Goal: Entertainment & Leisure: Browse casually

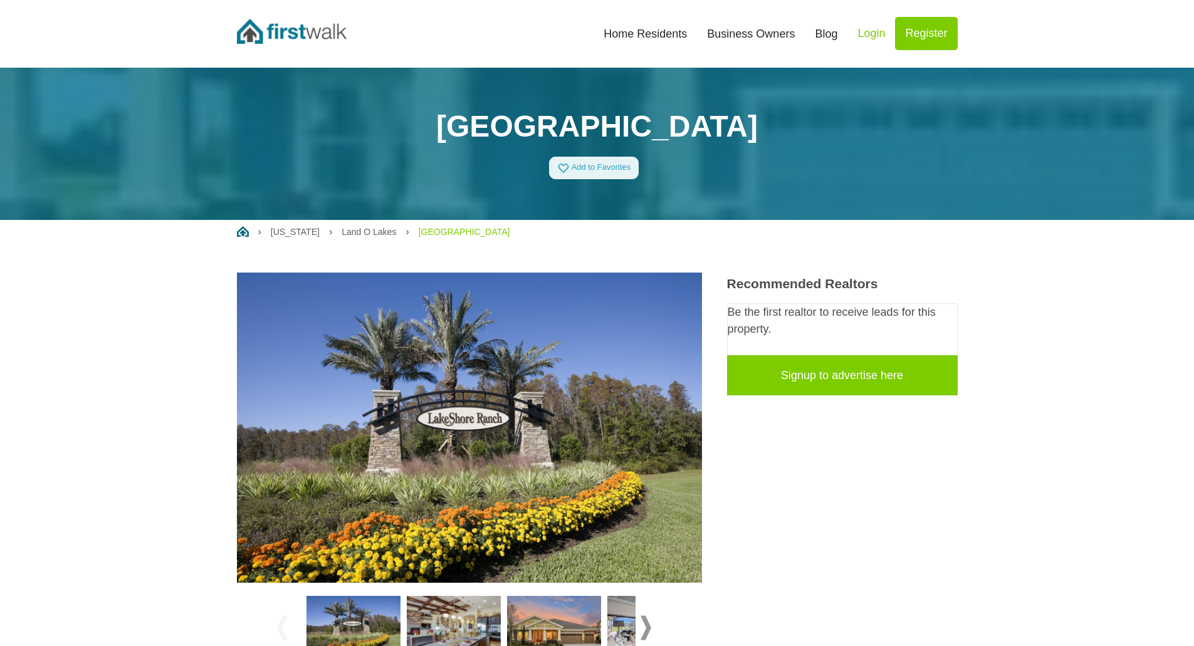
scroll to position [125, 0]
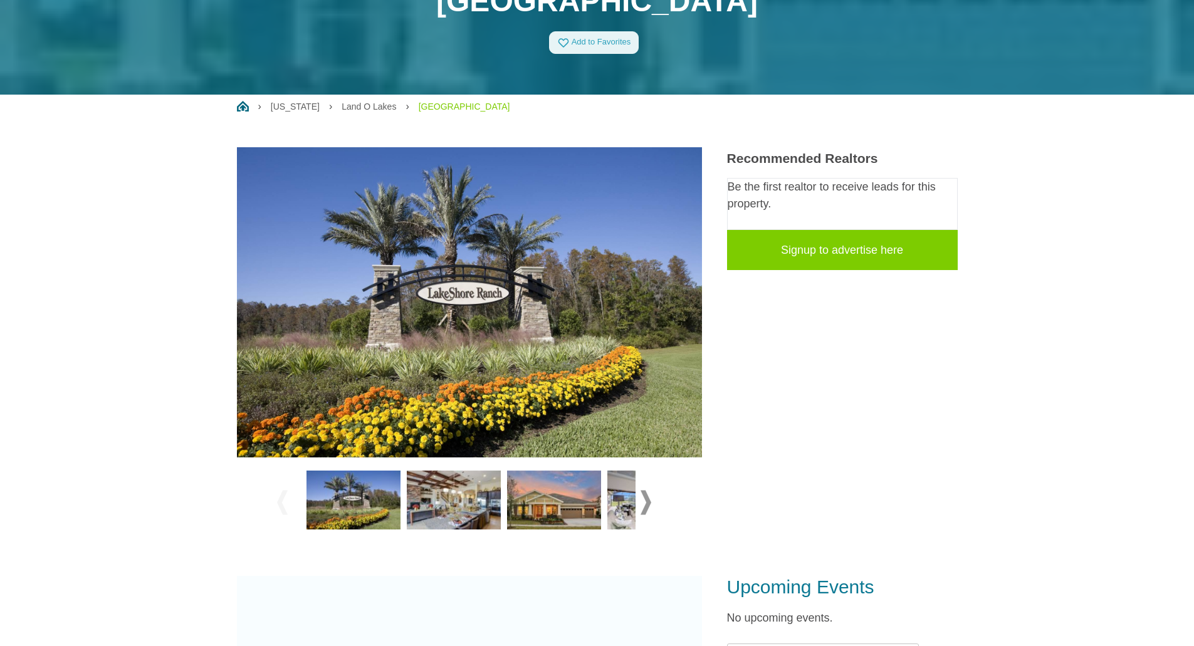
click at [442, 489] on img at bounding box center [454, 500] width 94 height 59
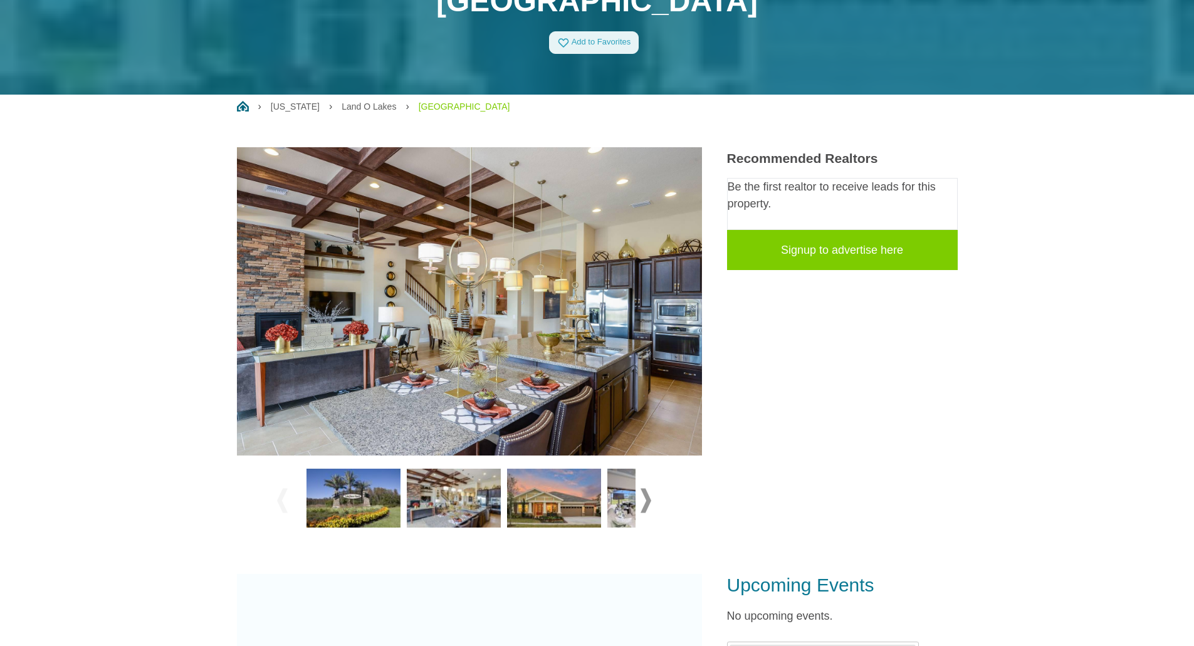
click at [616, 498] on img at bounding box center [654, 498] width 94 height 59
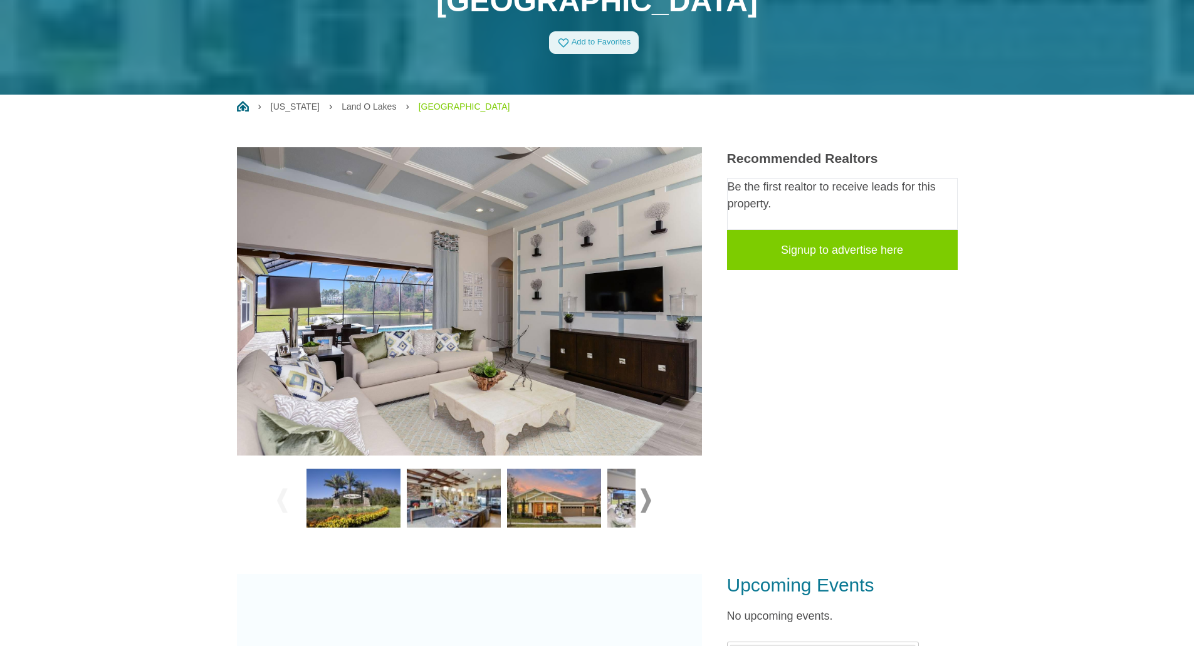
click at [368, 494] on img at bounding box center [353, 498] width 94 height 59
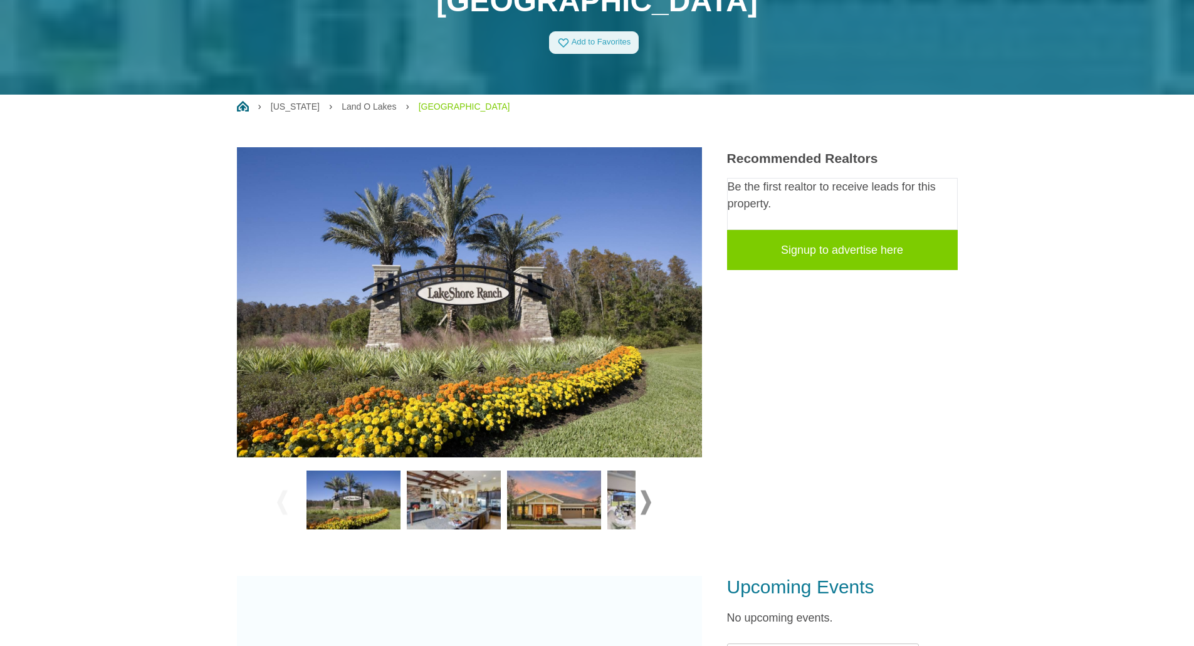
click at [648, 503] on span at bounding box center [645, 502] width 11 height 24
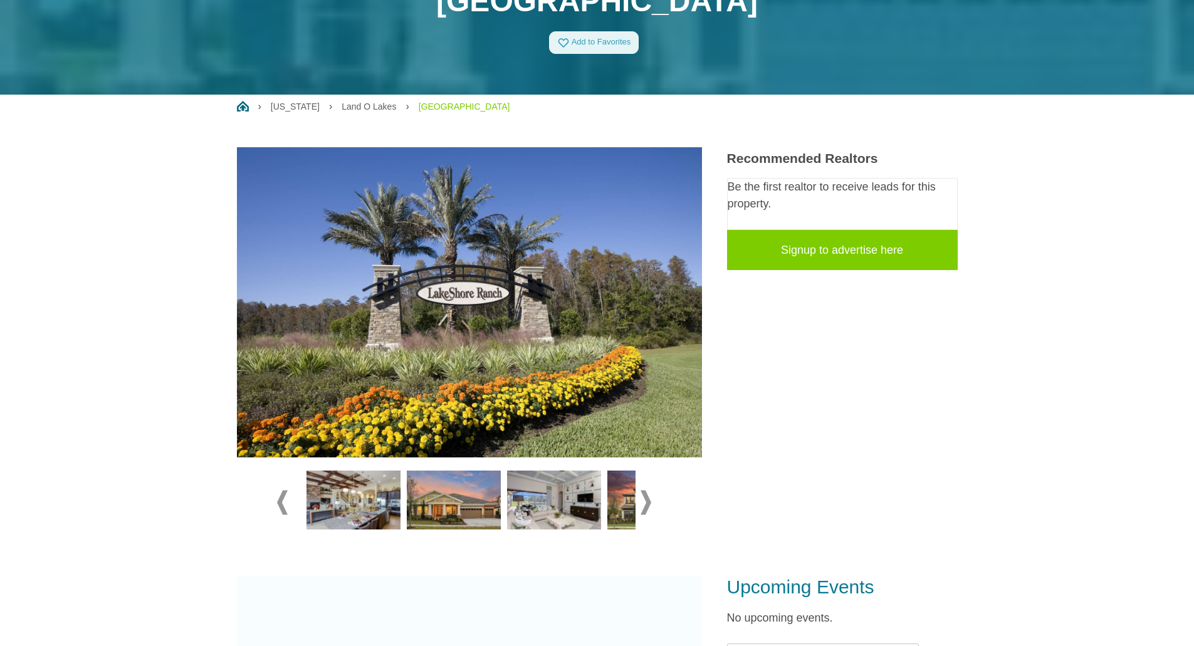
click at [648, 503] on span at bounding box center [645, 502] width 11 height 24
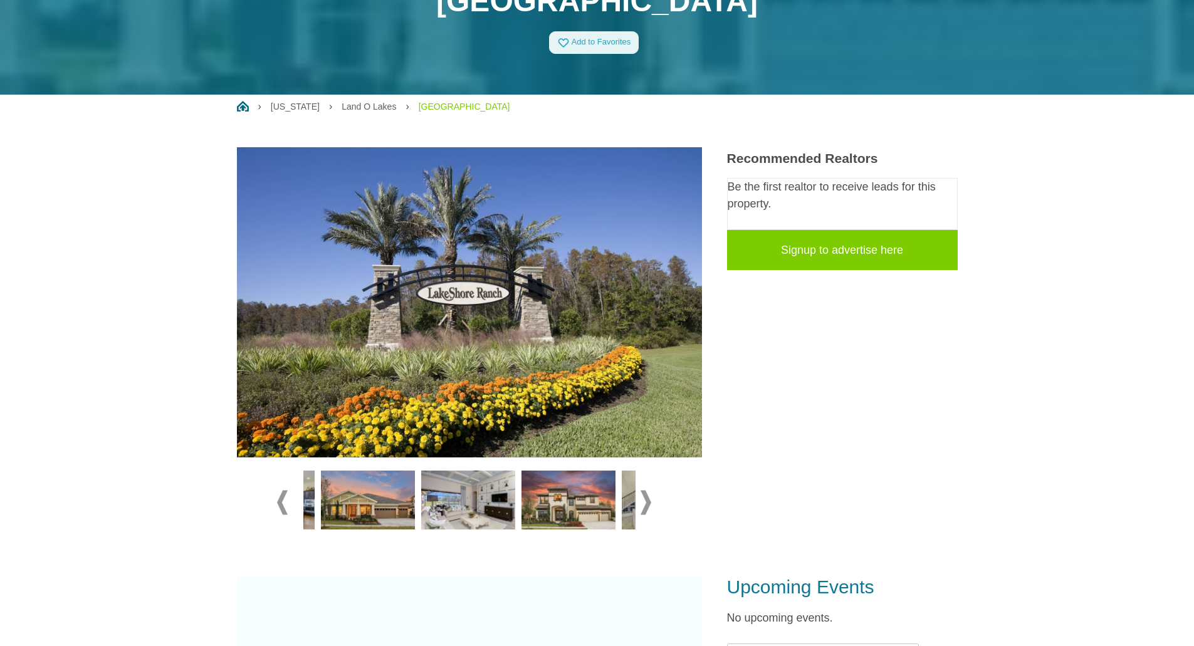
click at [648, 503] on span at bounding box center [645, 502] width 11 height 24
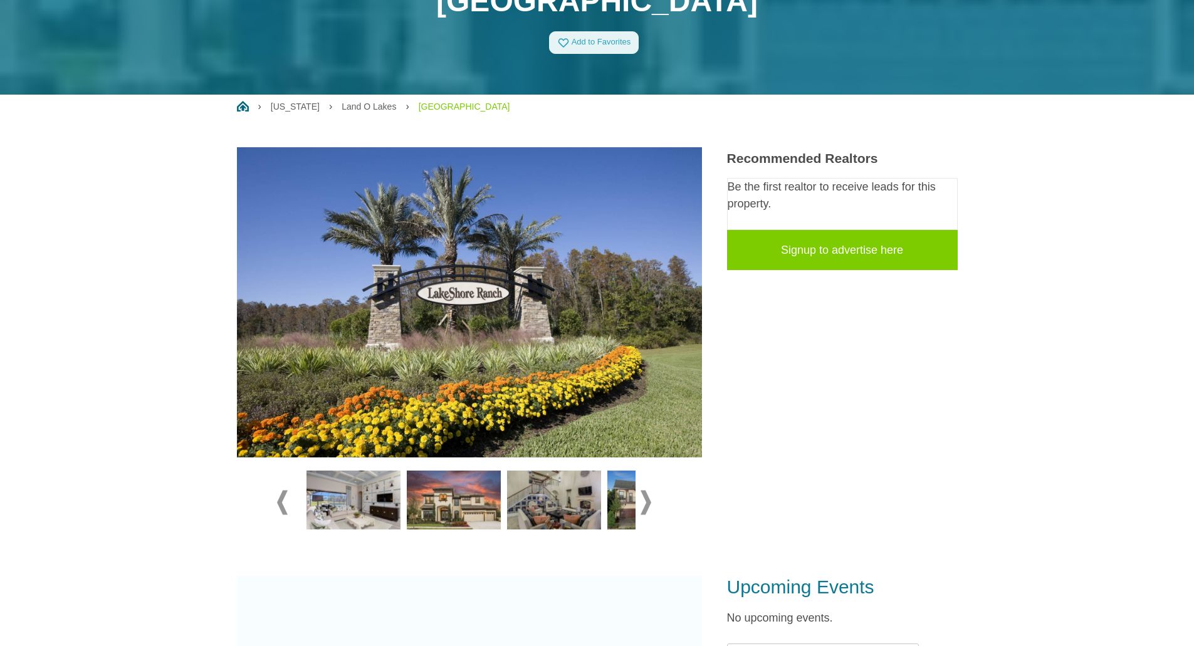
click at [648, 503] on span at bounding box center [645, 502] width 11 height 24
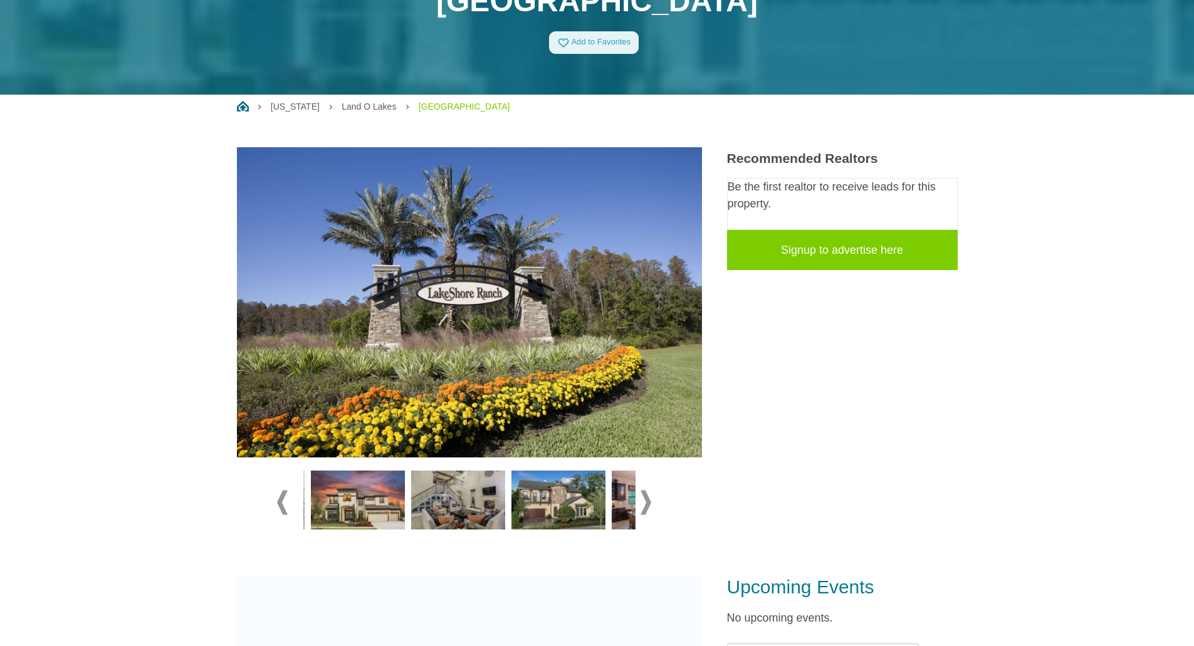
click at [648, 503] on span at bounding box center [645, 502] width 11 height 24
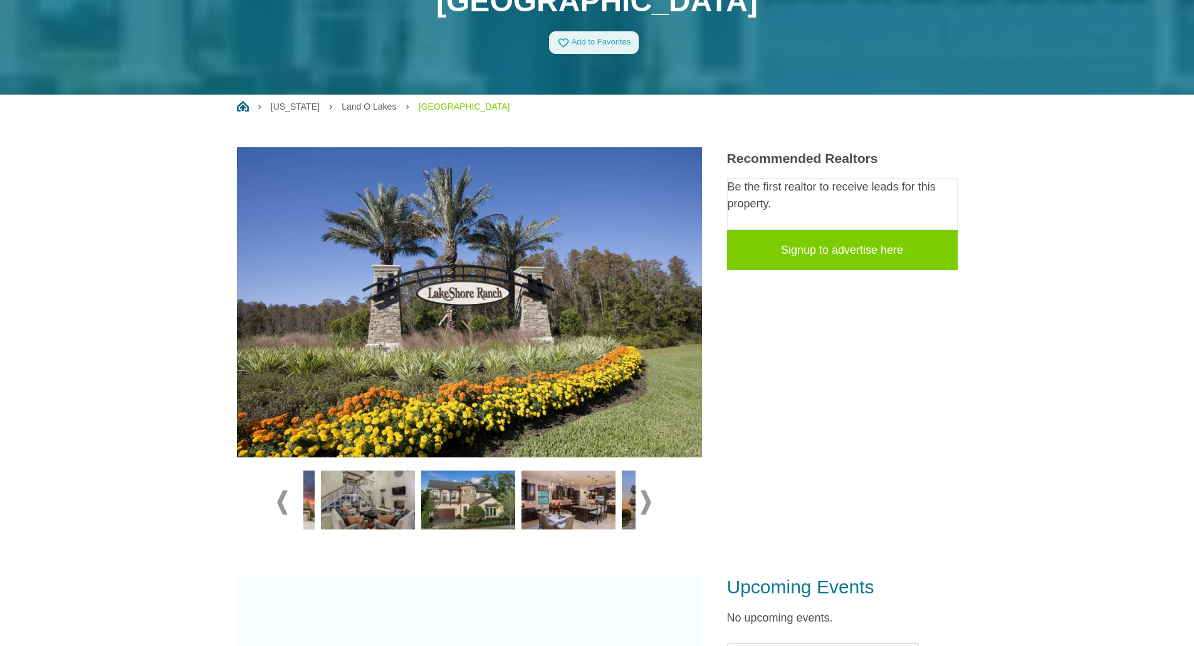
click at [648, 503] on span at bounding box center [645, 502] width 11 height 24
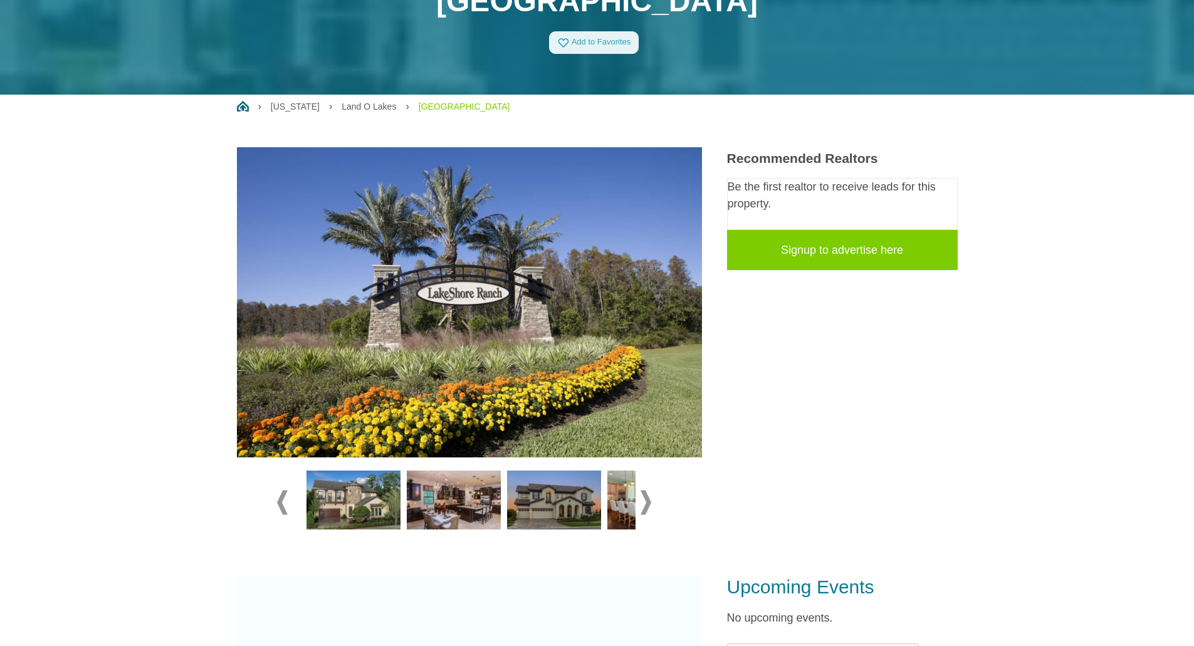
click at [648, 503] on span at bounding box center [645, 502] width 11 height 24
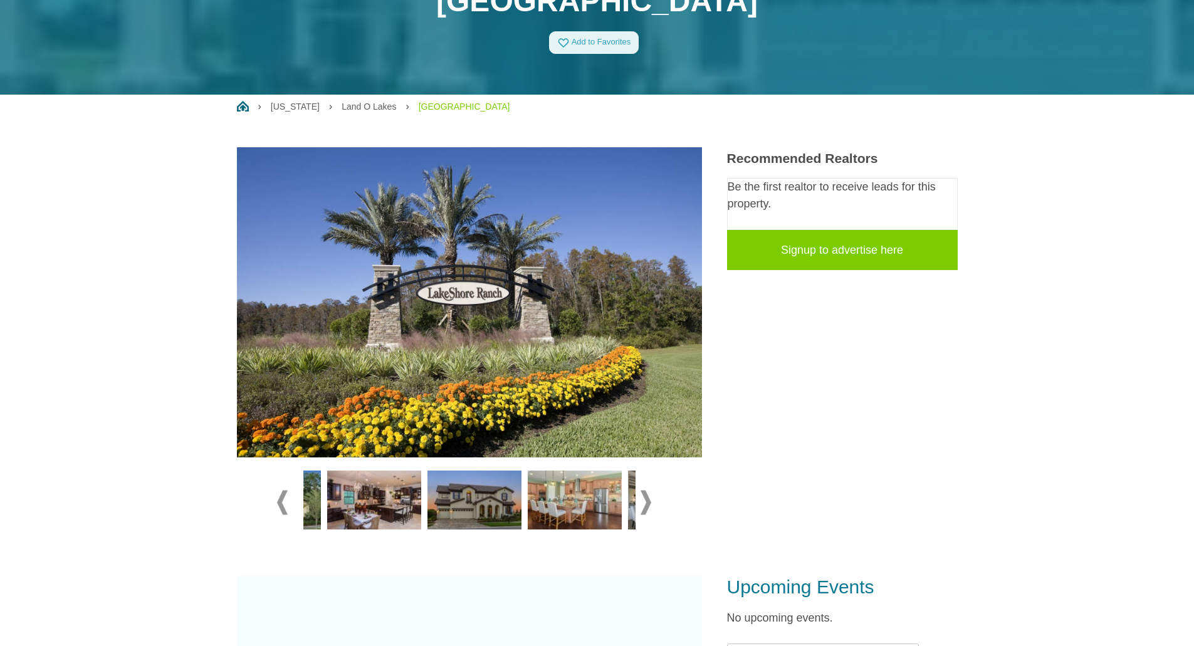
click at [648, 503] on span at bounding box center [645, 502] width 11 height 24
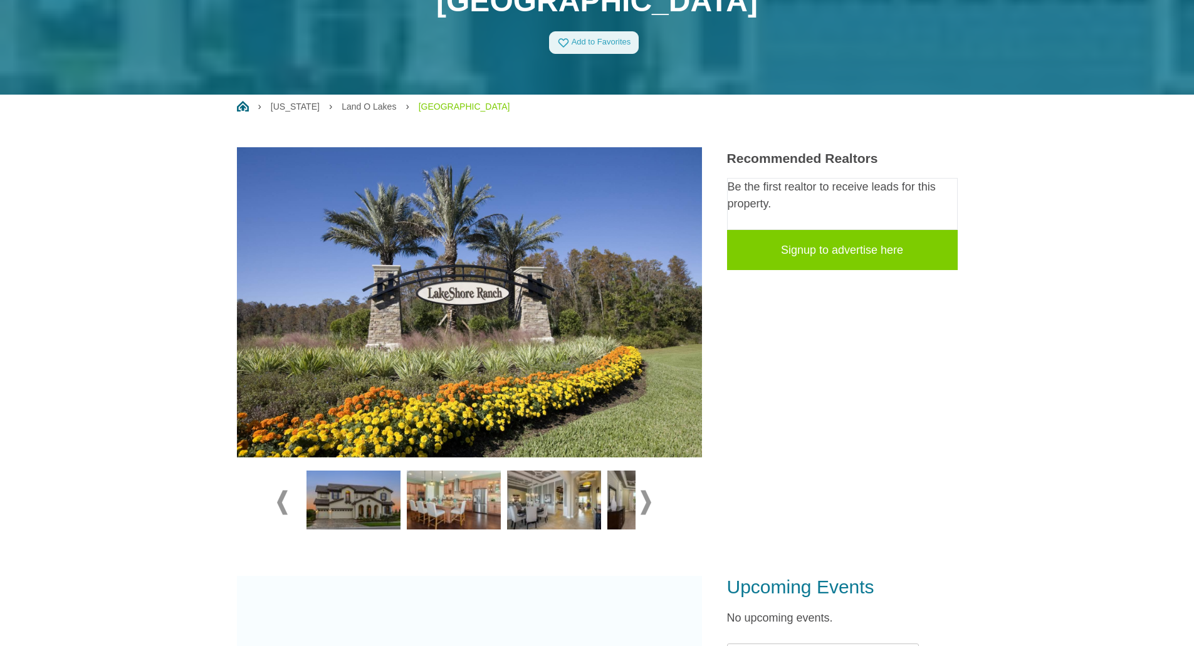
click at [648, 503] on span at bounding box center [645, 502] width 11 height 24
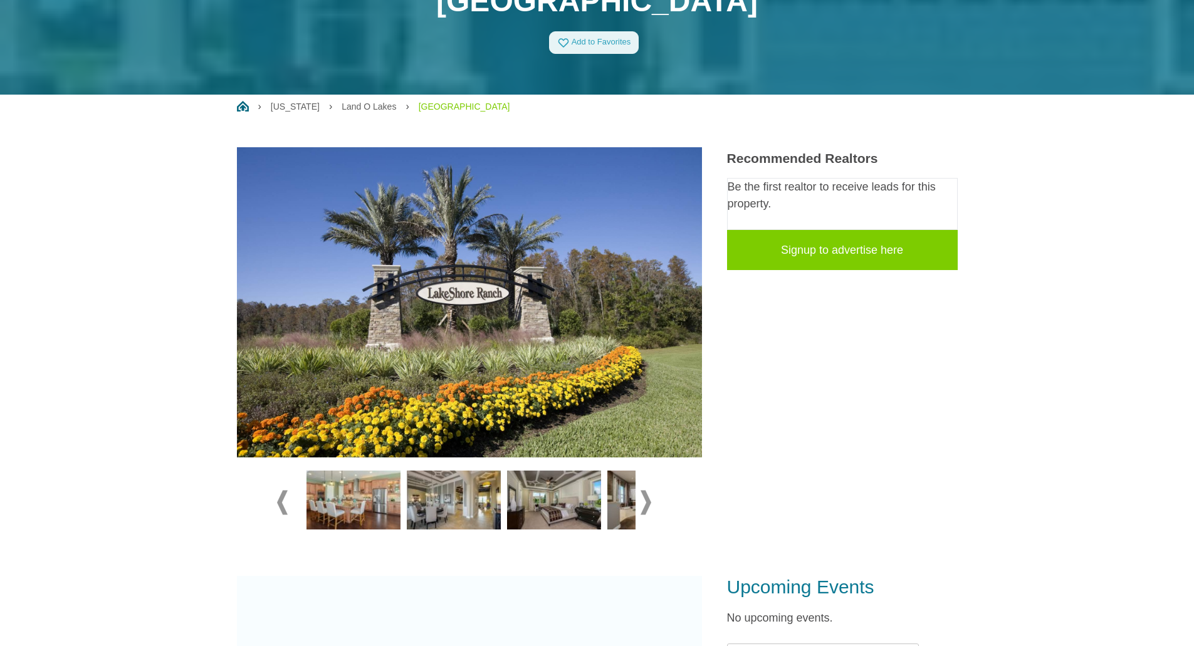
click at [464, 509] on img at bounding box center [454, 500] width 94 height 59
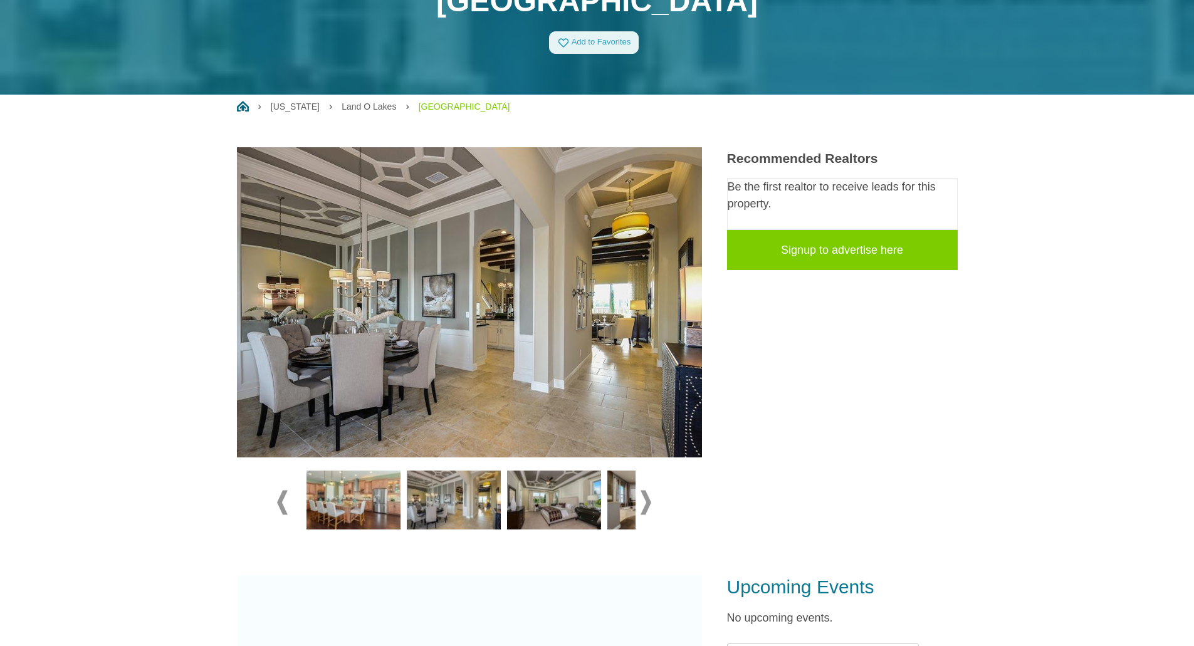
click at [650, 505] on span at bounding box center [645, 503] width 11 height 24
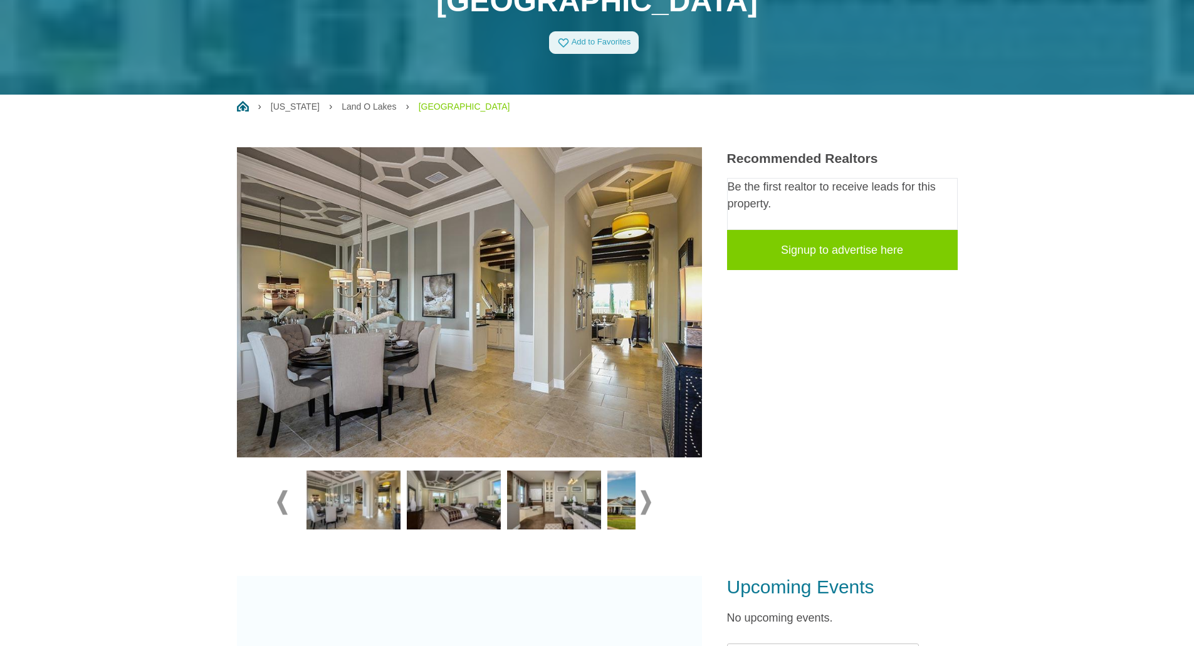
click at [650, 505] on span at bounding box center [645, 503] width 11 height 24
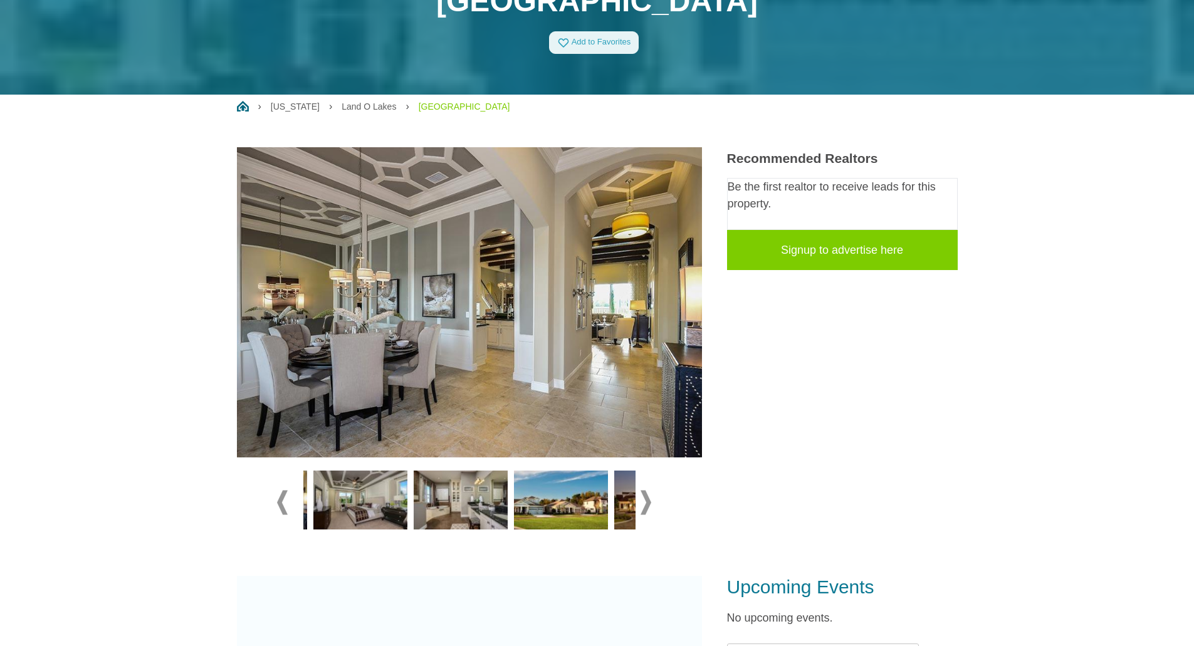
click at [650, 505] on span at bounding box center [645, 503] width 11 height 24
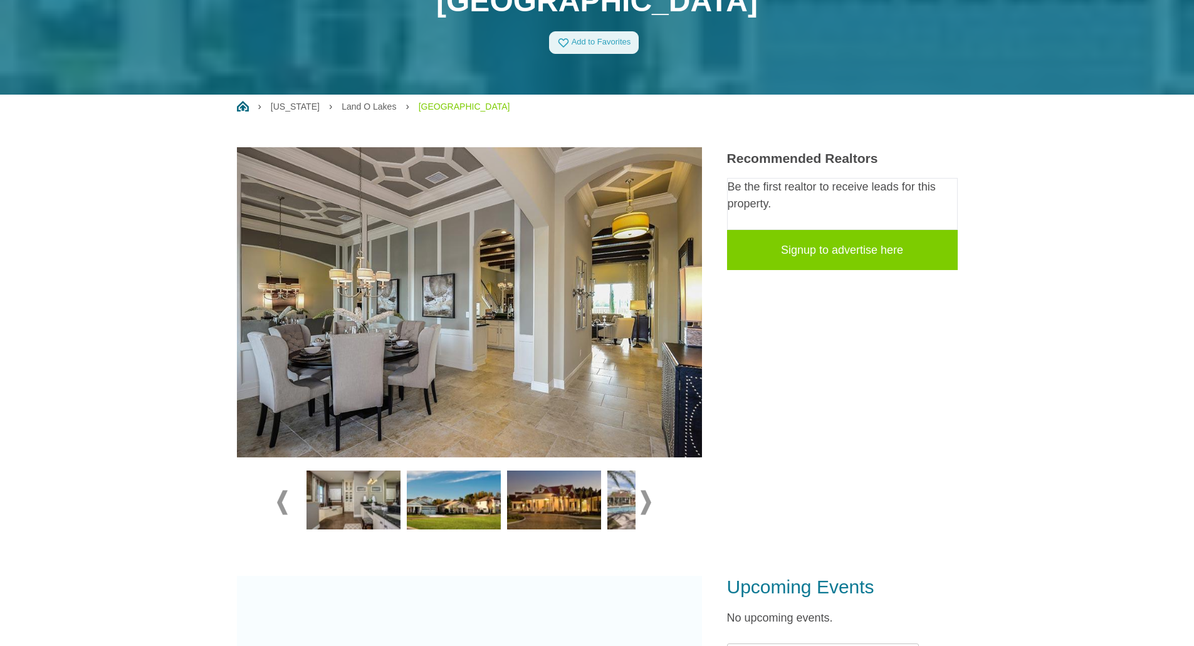
click at [650, 505] on span at bounding box center [645, 503] width 11 height 24
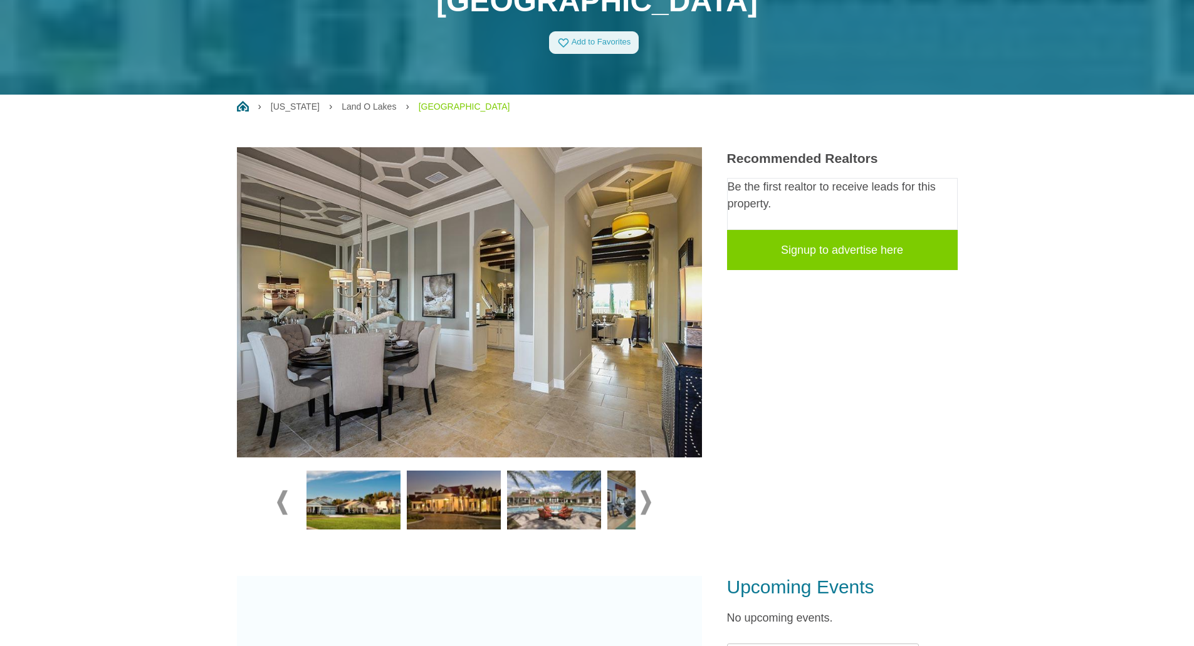
click at [482, 504] on img at bounding box center [454, 500] width 94 height 59
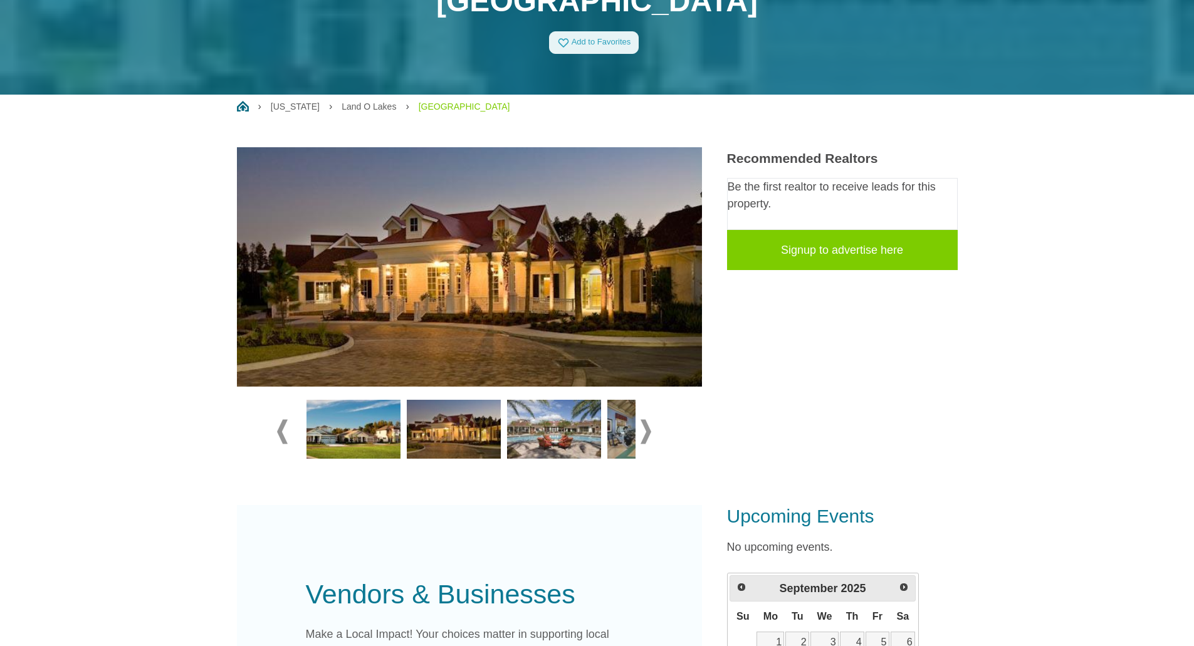
click at [550, 432] on img at bounding box center [554, 429] width 94 height 59
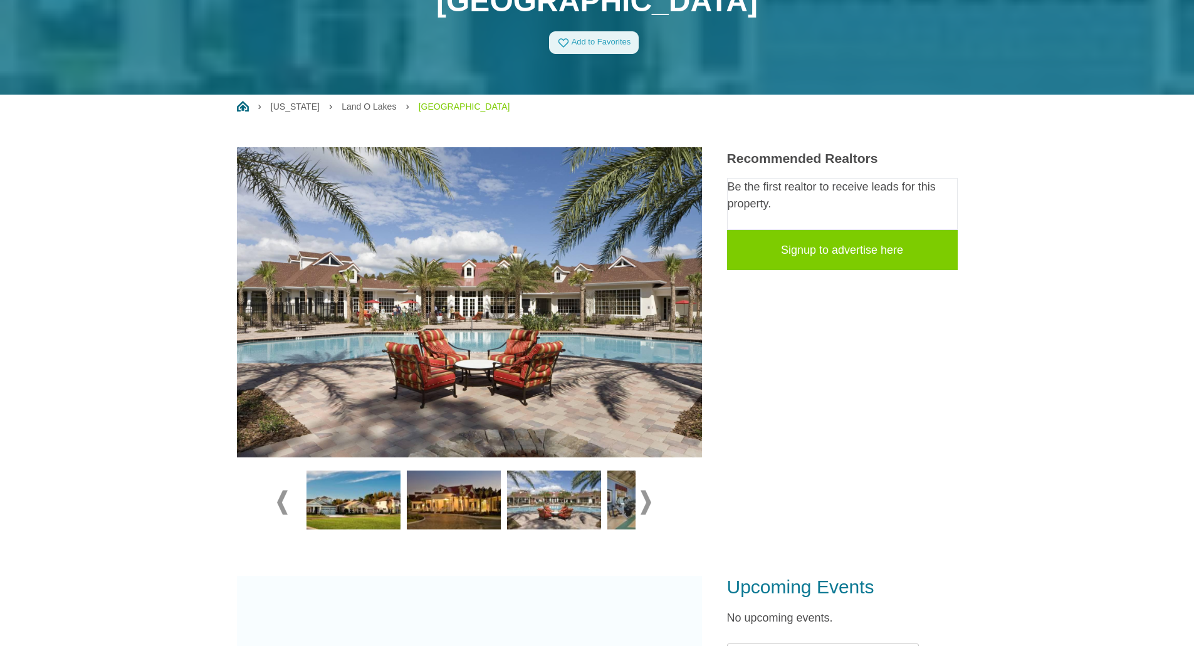
click at [630, 503] on img at bounding box center [654, 500] width 94 height 59
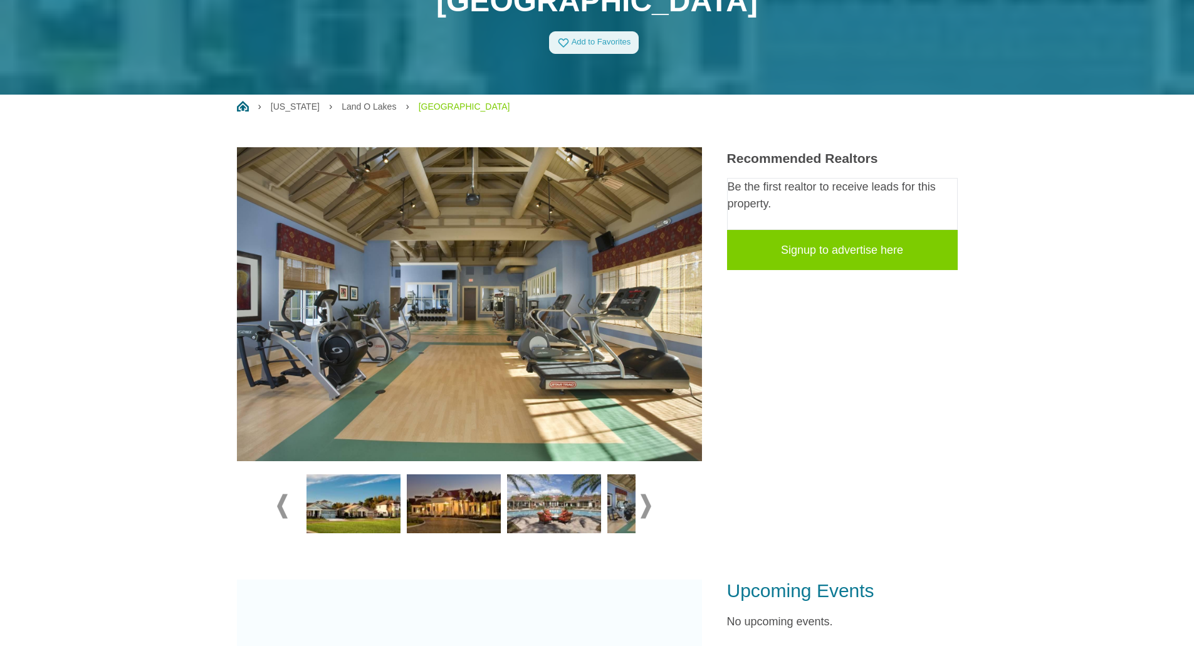
click at [474, 499] on img at bounding box center [454, 503] width 94 height 59
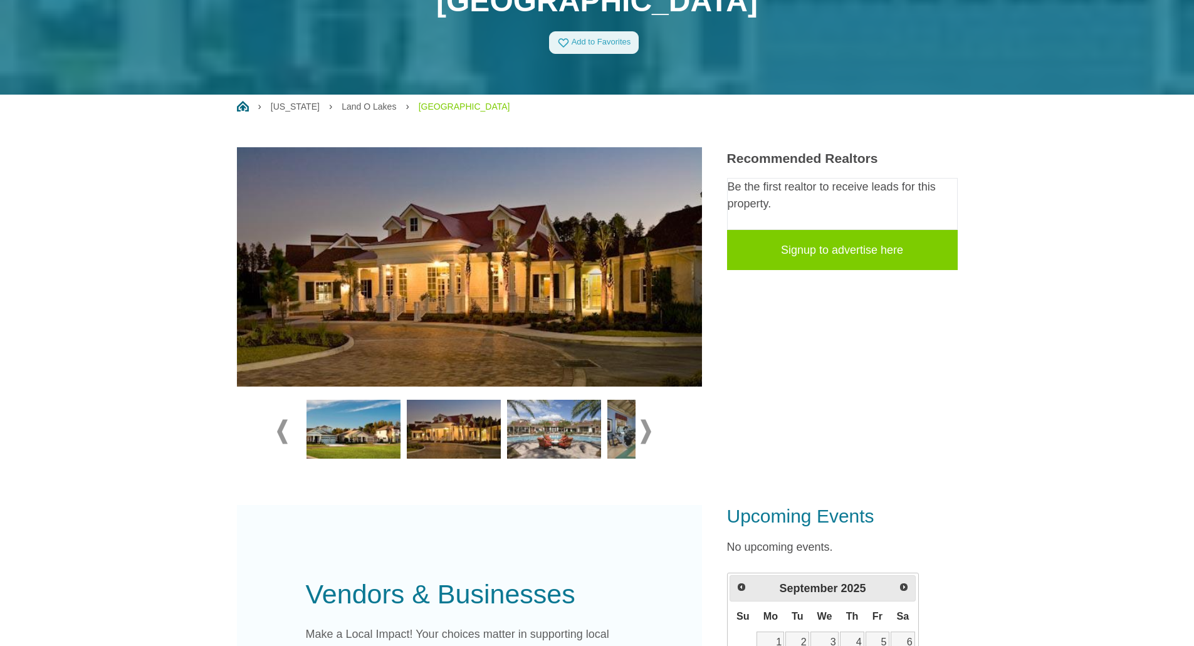
click at [369, 442] on img at bounding box center [353, 429] width 94 height 59
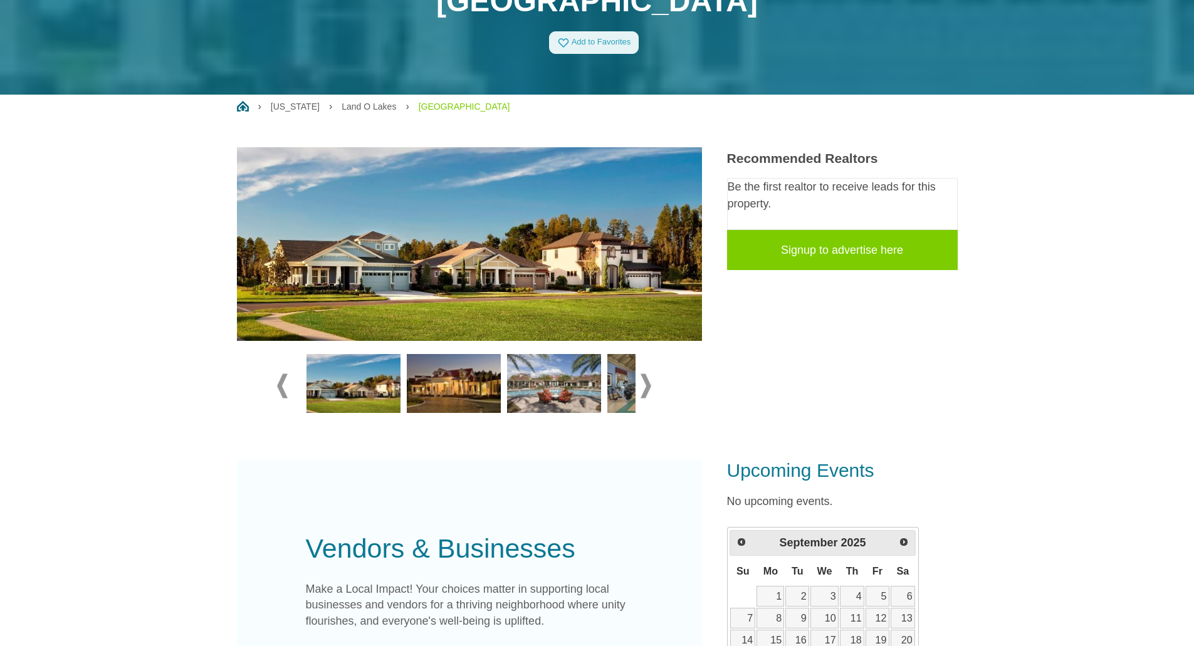
click at [644, 387] on span at bounding box center [645, 386] width 11 height 24
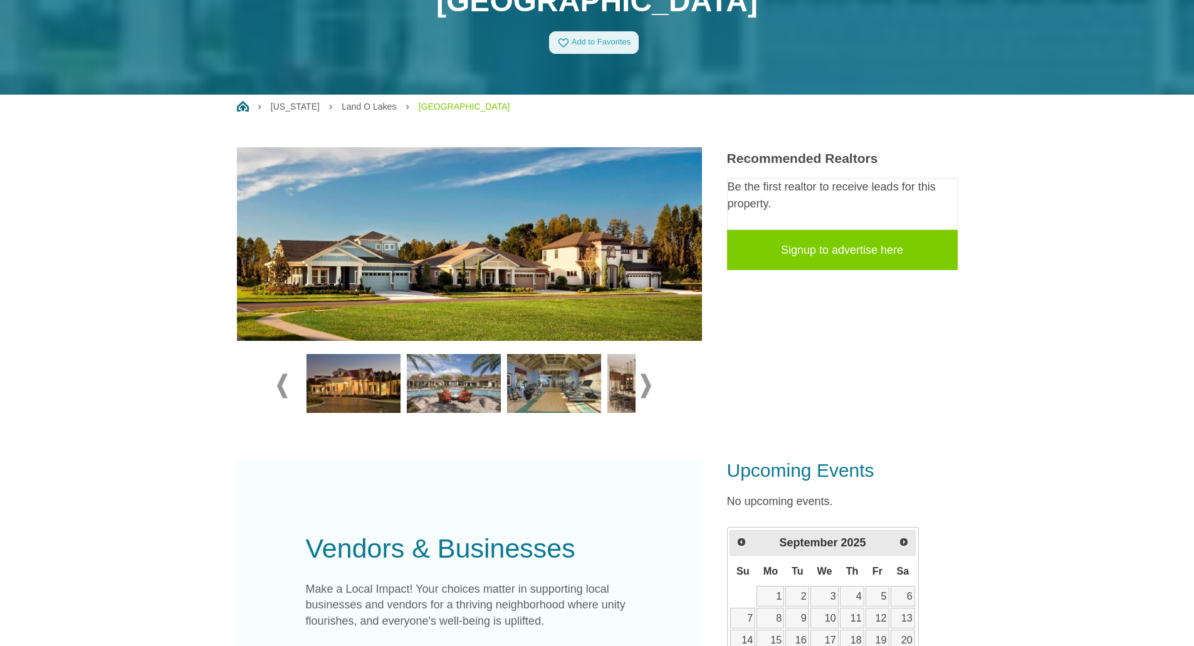
click at [644, 387] on span at bounding box center [645, 386] width 11 height 24
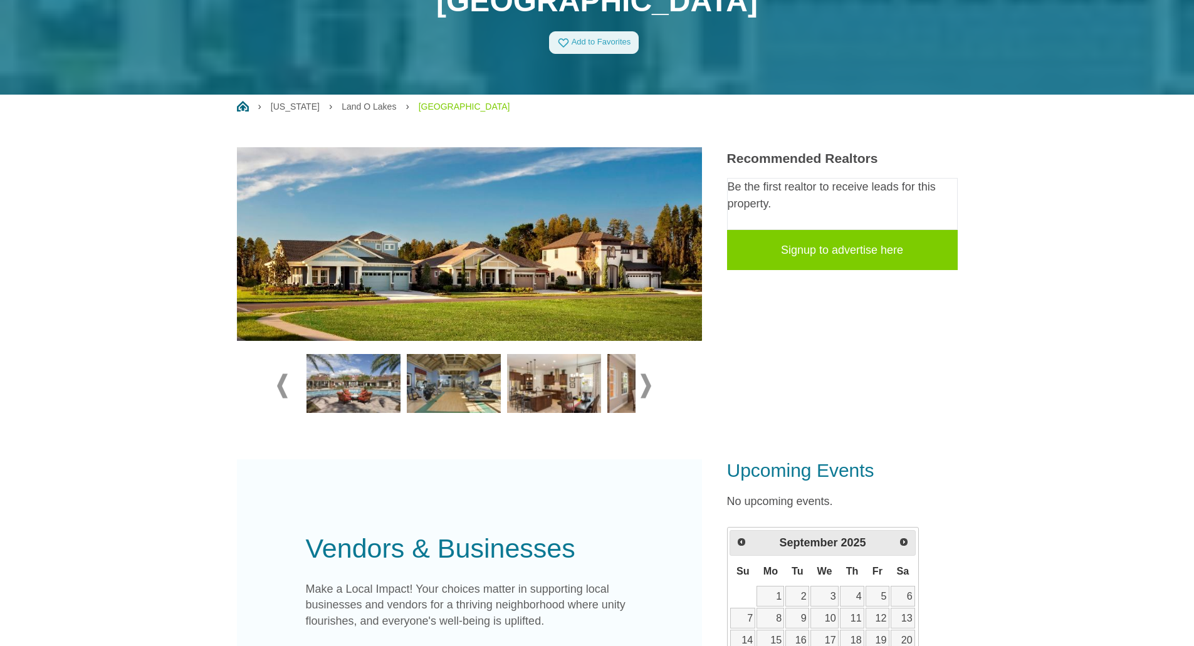
click at [644, 387] on span at bounding box center [645, 386] width 11 height 24
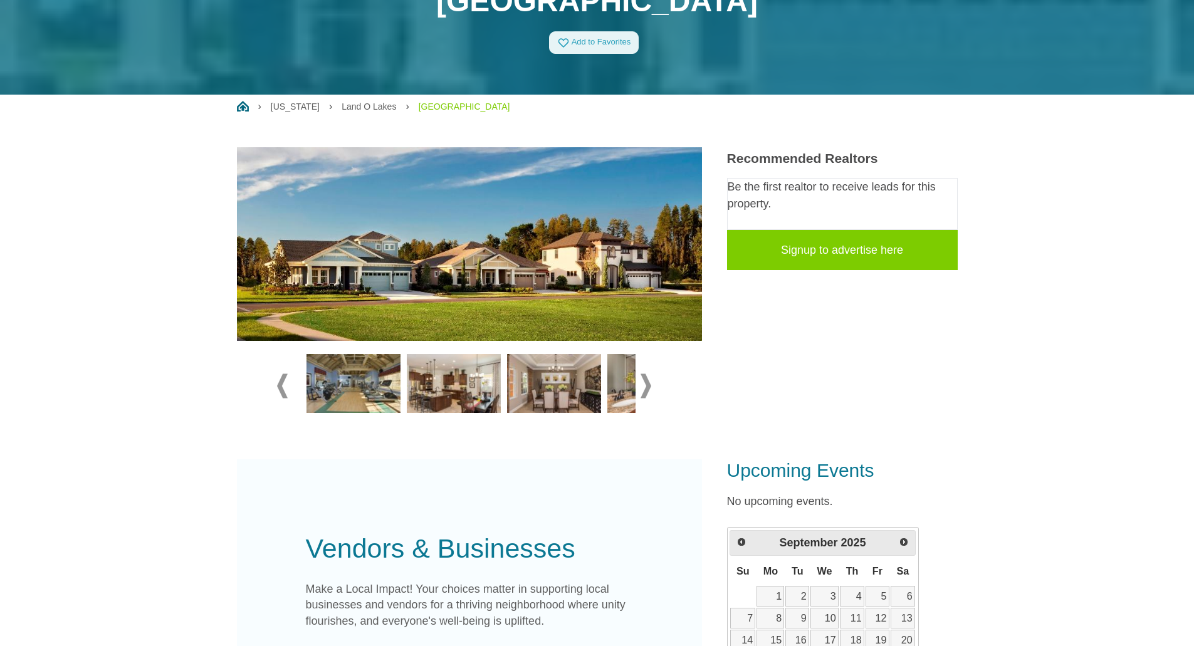
click at [644, 387] on span at bounding box center [645, 386] width 11 height 24
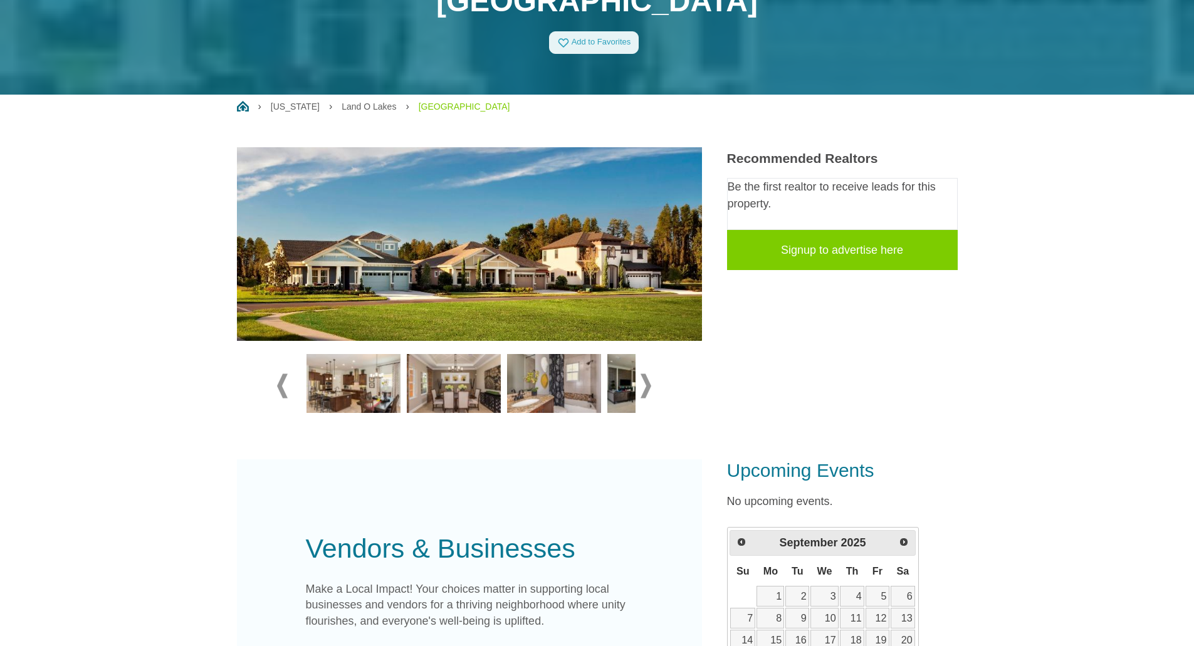
click at [644, 387] on span at bounding box center [645, 386] width 11 height 24
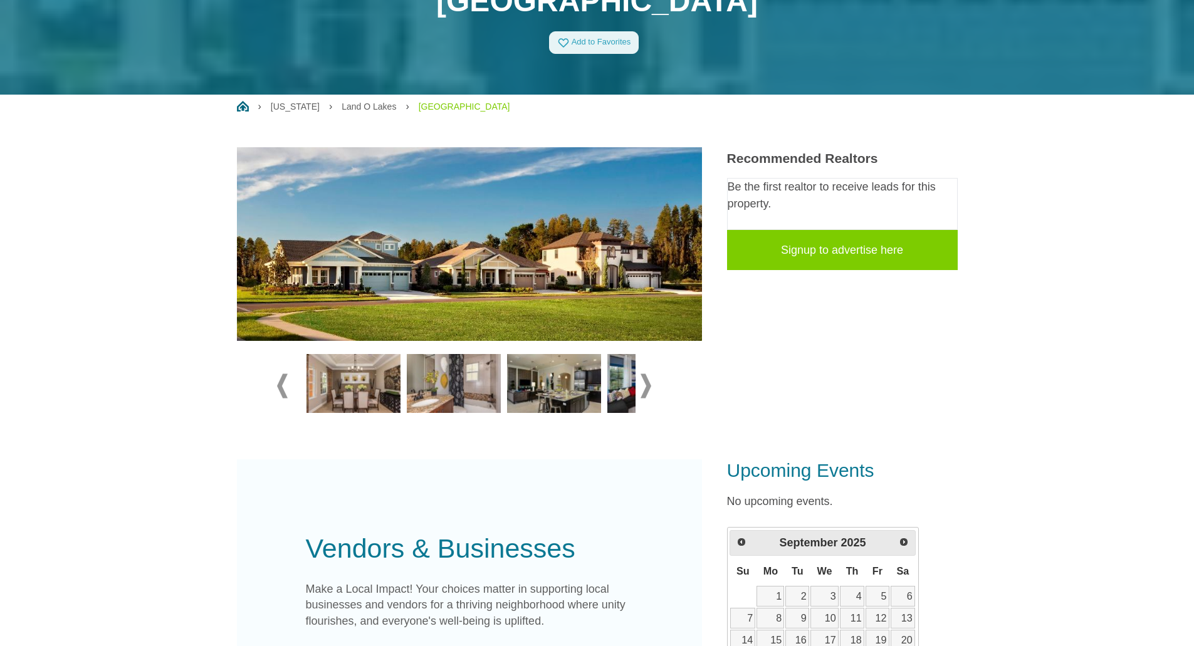
click at [644, 387] on span at bounding box center [645, 386] width 11 height 24
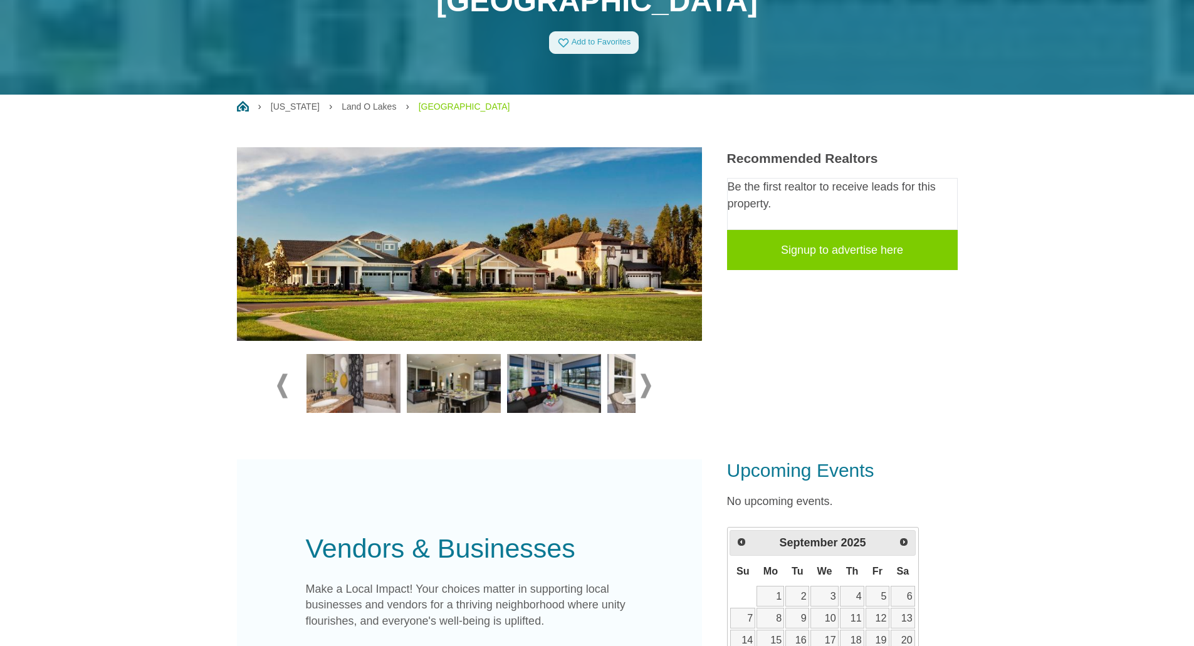
click at [644, 387] on span at bounding box center [645, 386] width 11 height 24
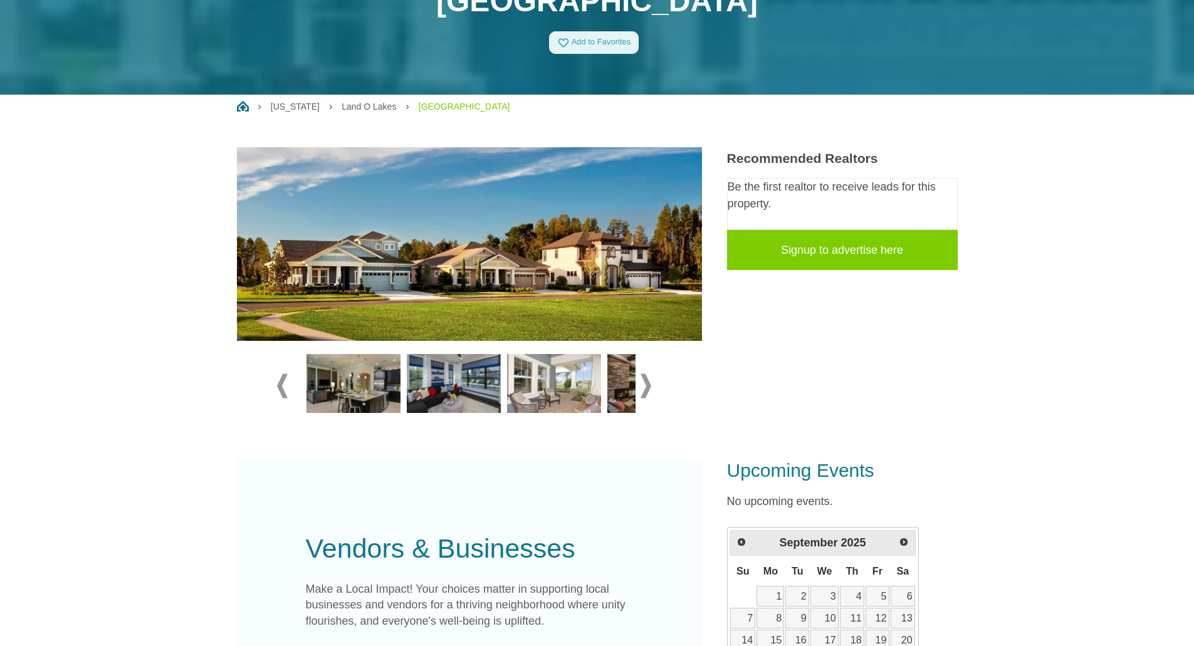
click at [644, 387] on span at bounding box center [645, 386] width 11 height 24
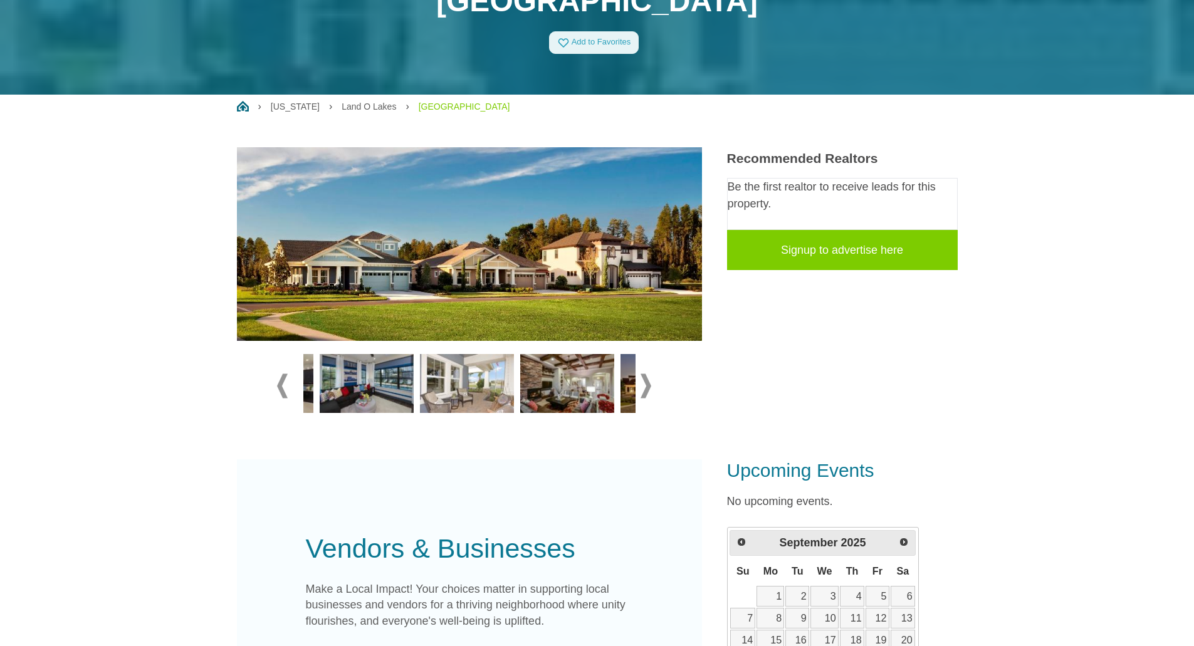
click at [644, 387] on span at bounding box center [645, 386] width 11 height 24
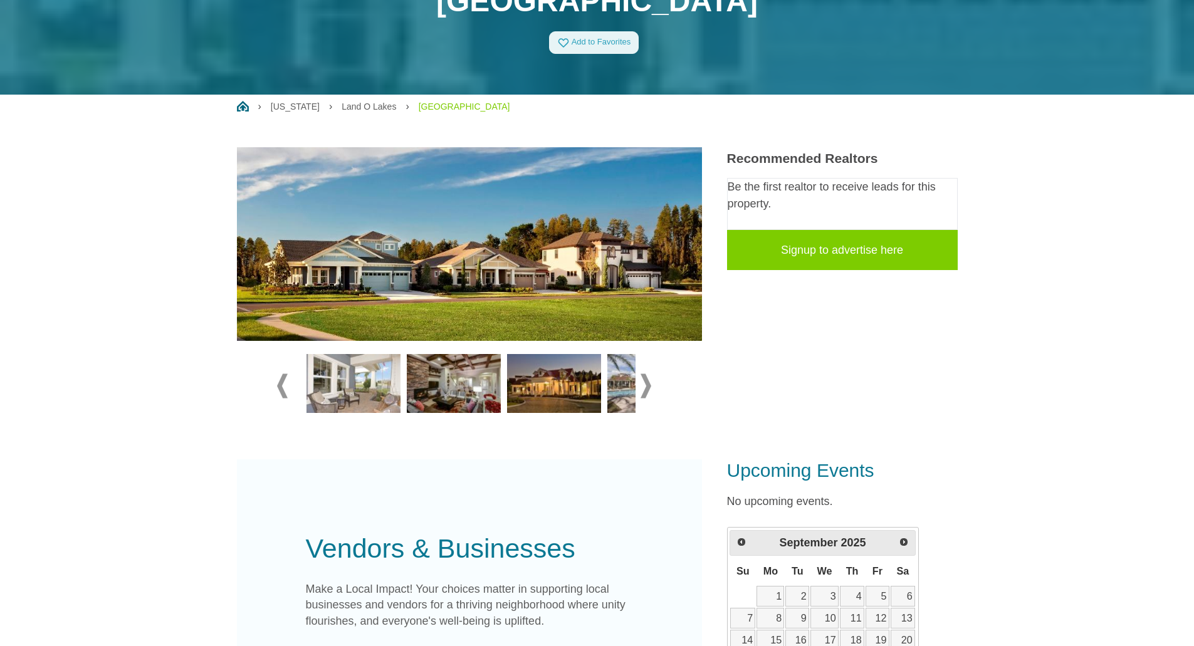
click at [479, 397] on img at bounding box center [454, 383] width 94 height 59
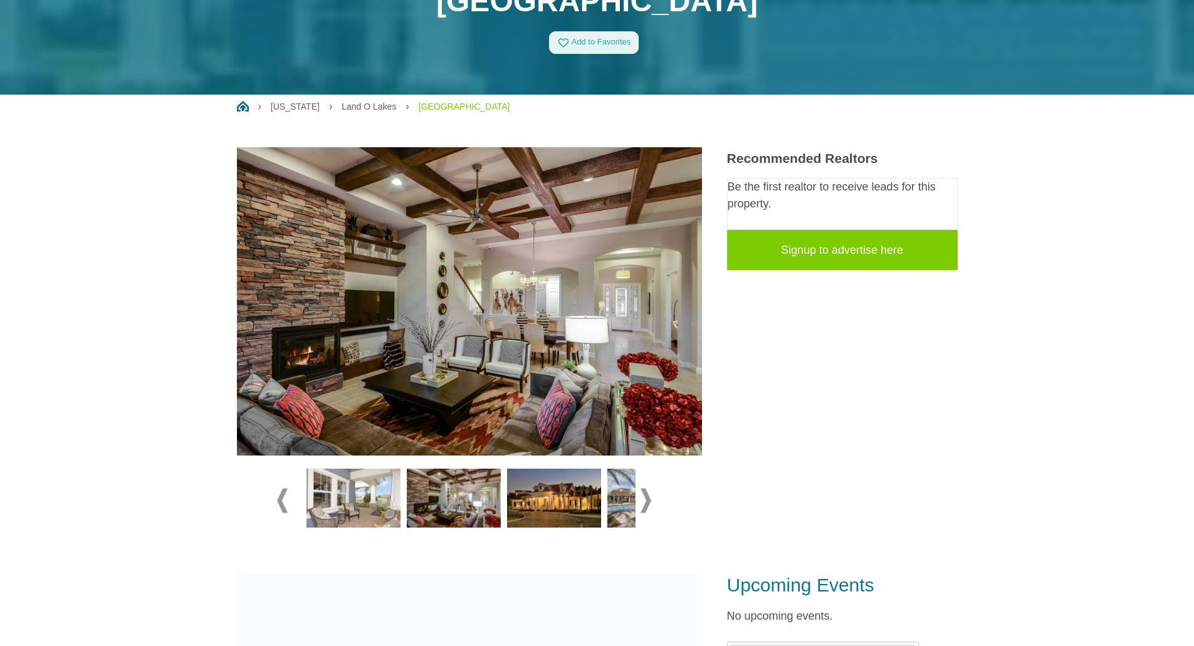
click at [546, 503] on img at bounding box center [554, 498] width 94 height 59
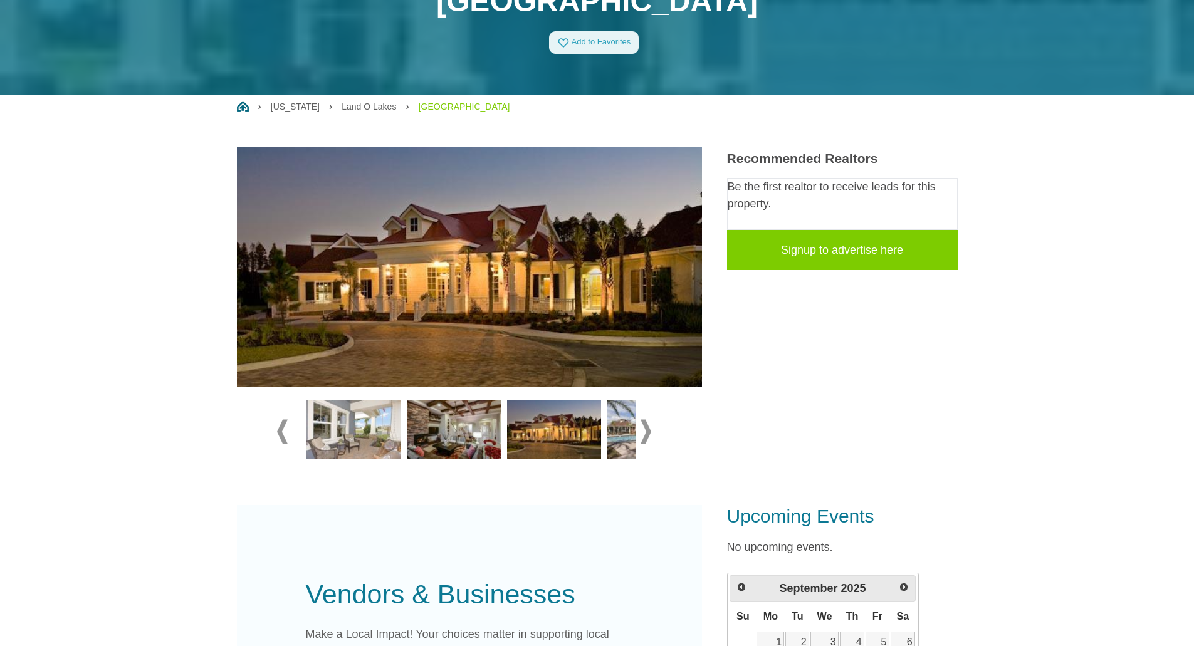
click at [629, 429] on img at bounding box center [654, 429] width 94 height 59
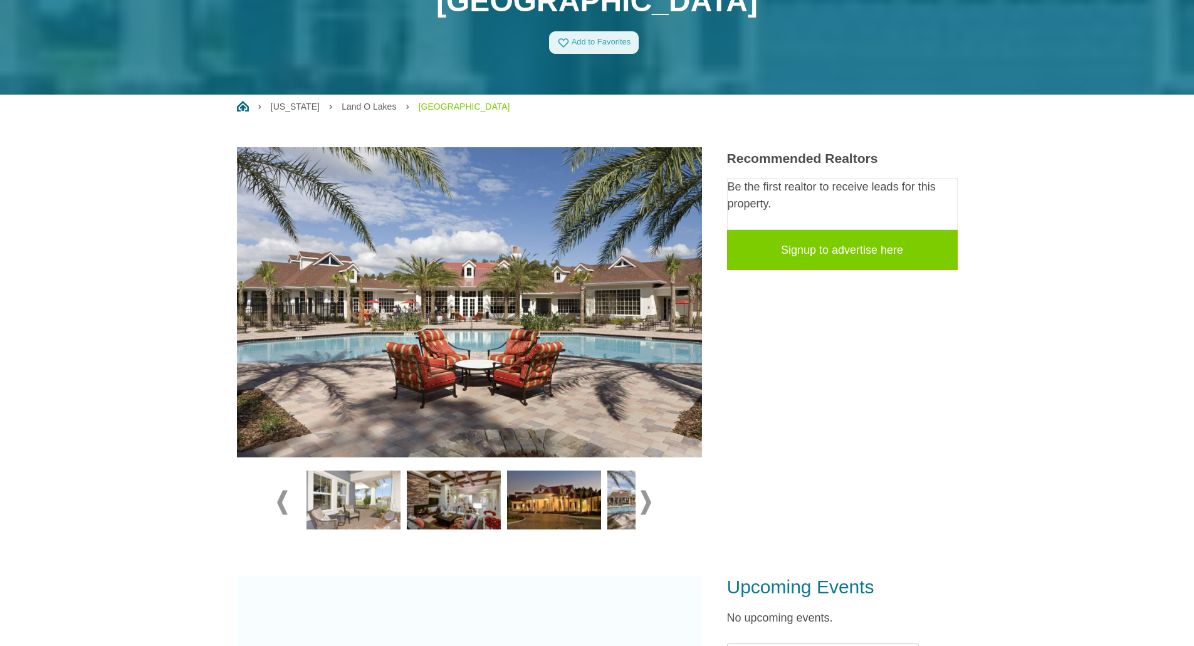
click at [647, 499] on span at bounding box center [645, 502] width 11 height 24
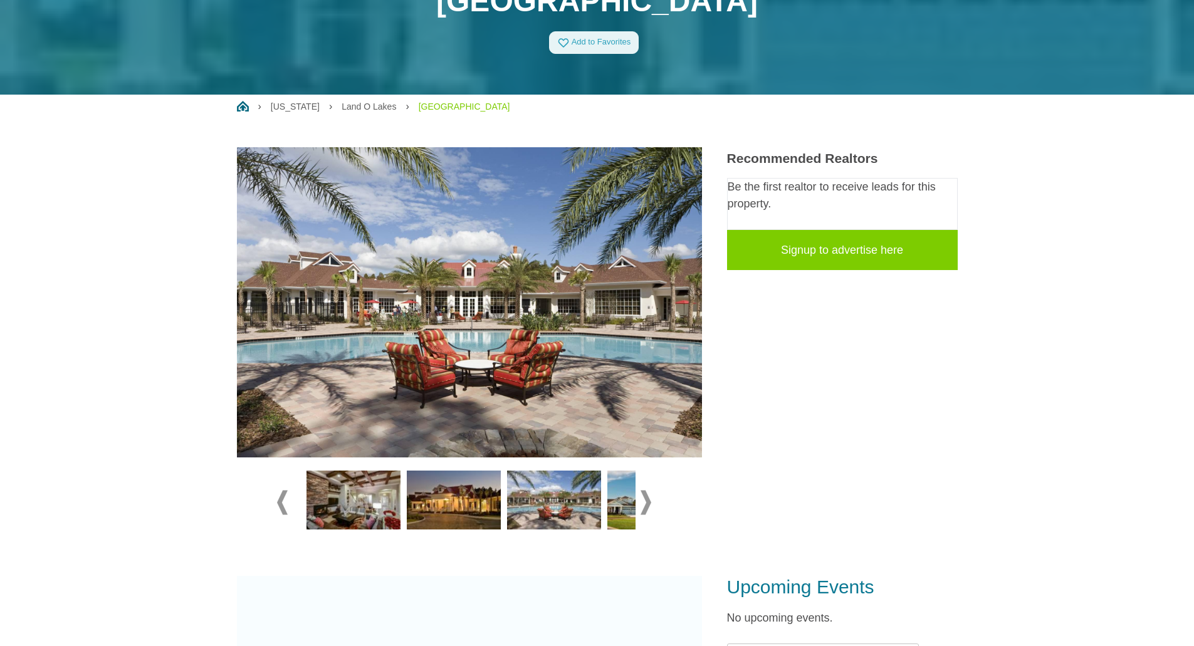
click at [647, 499] on span at bounding box center [645, 502] width 11 height 24
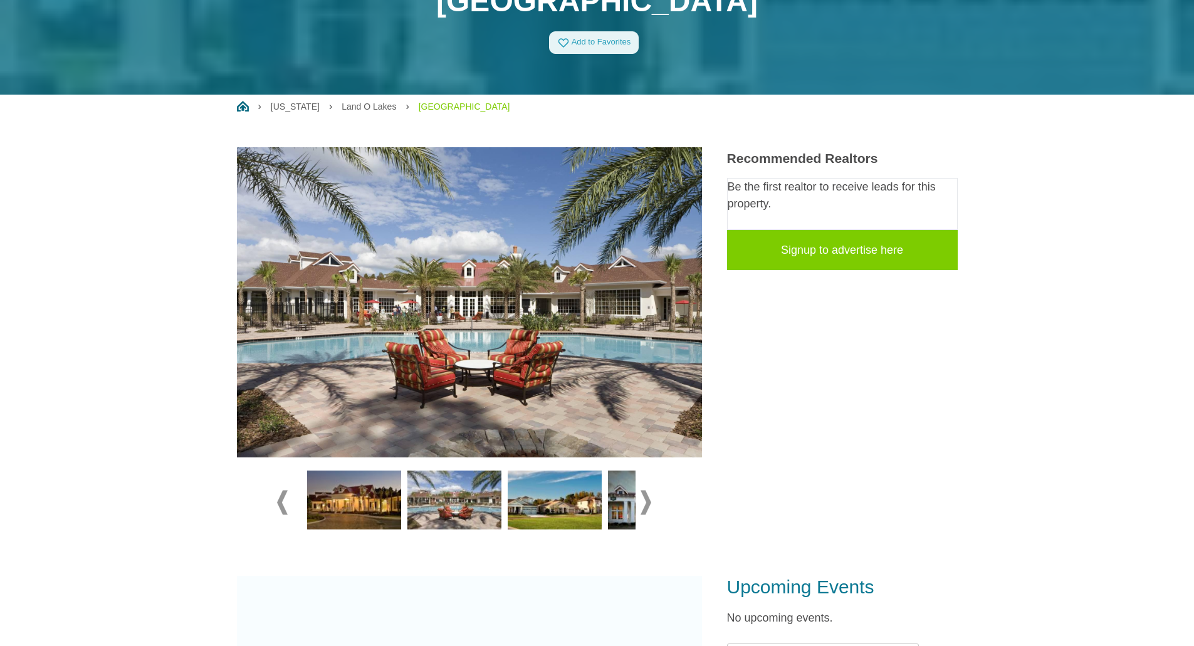
click at [647, 499] on span at bounding box center [645, 502] width 11 height 24
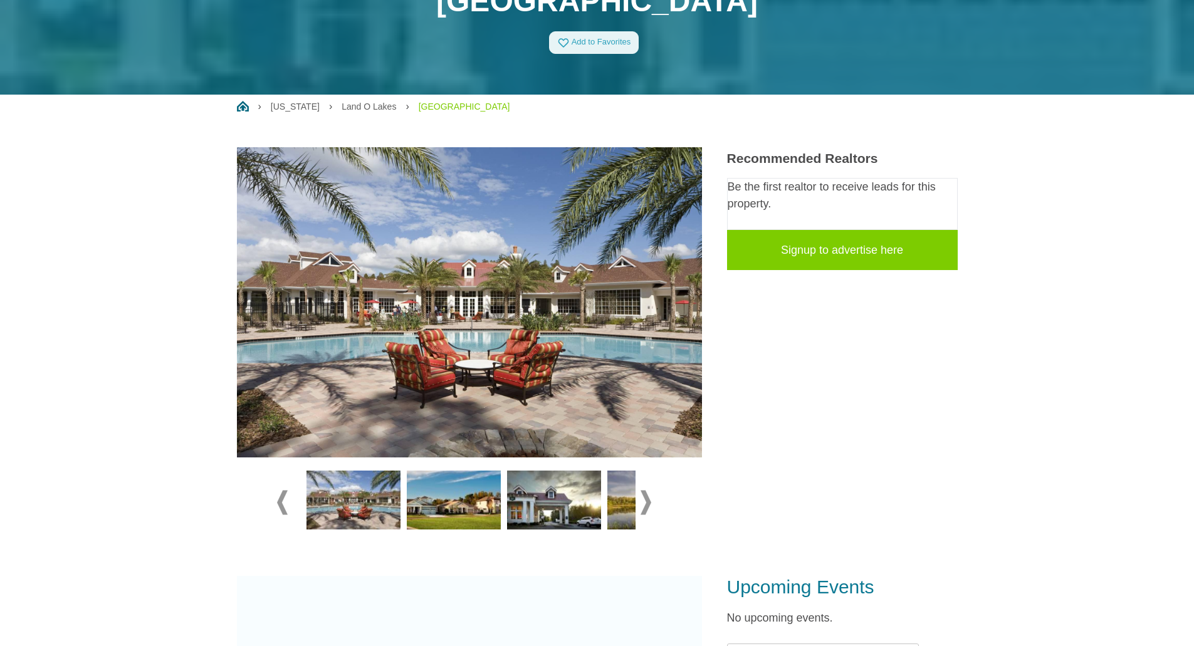
click at [588, 506] on img at bounding box center [554, 500] width 94 height 59
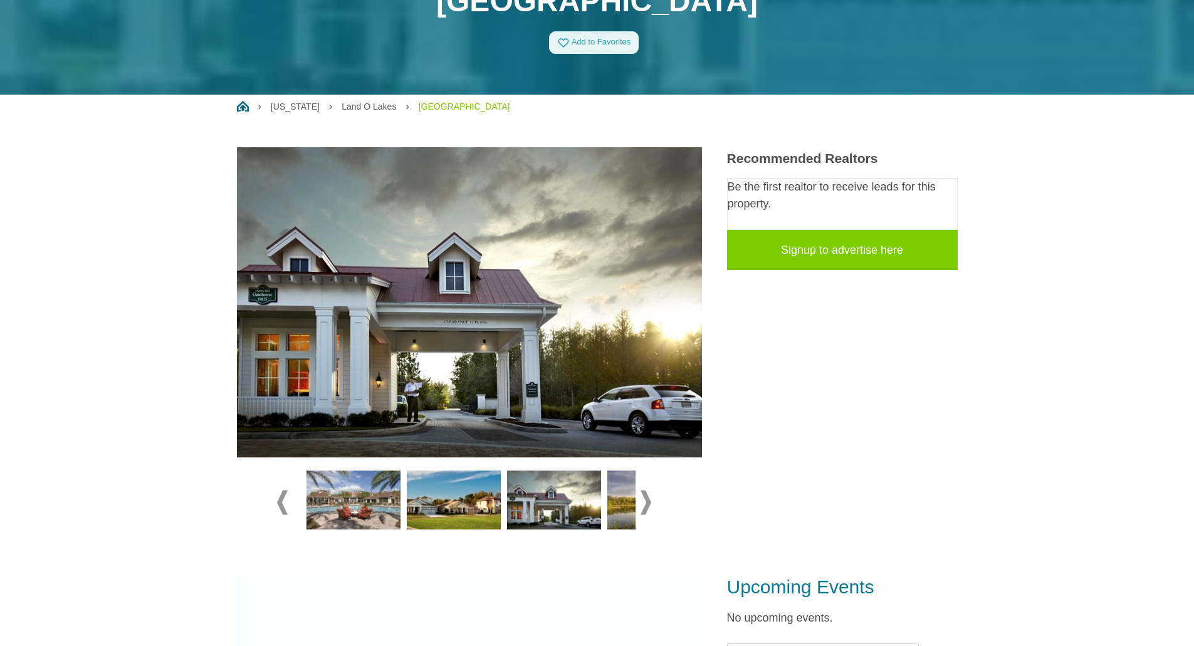
click at [443, 498] on img at bounding box center [454, 500] width 94 height 59
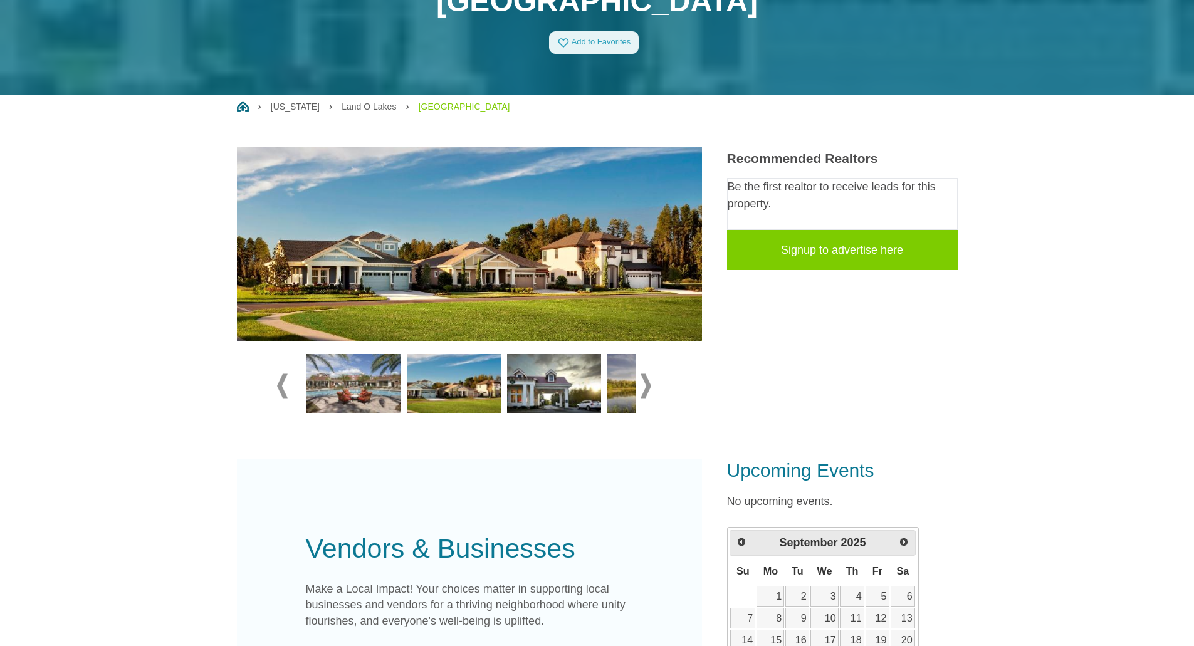
click at [647, 392] on span at bounding box center [645, 386] width 11 height 24
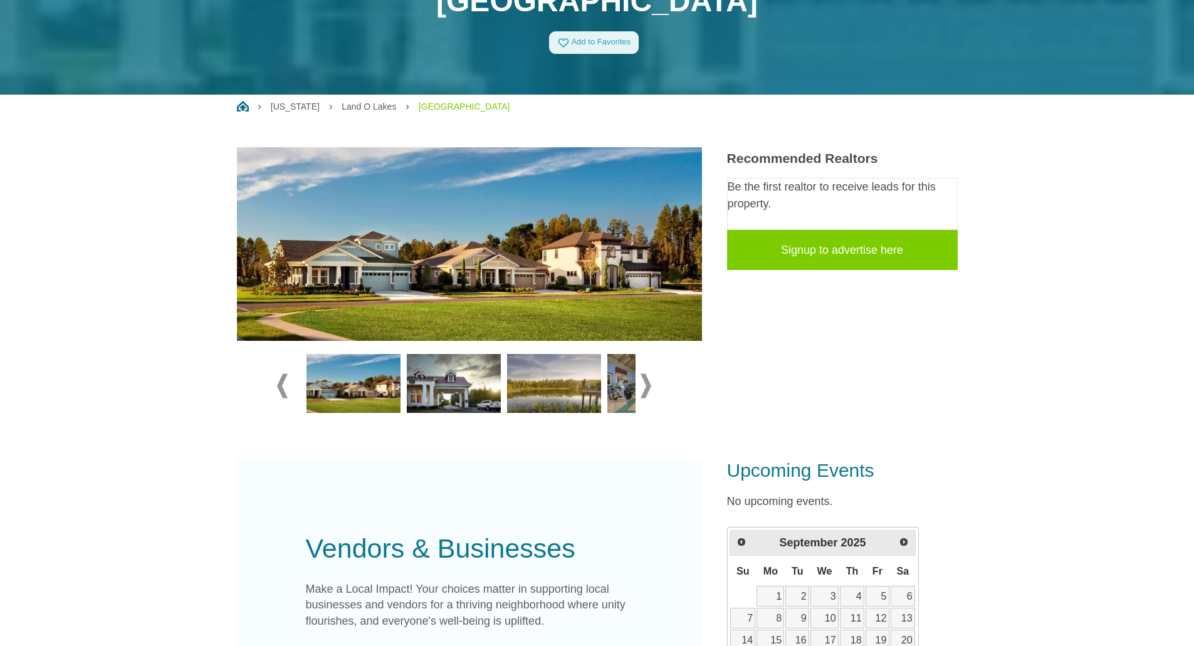
click at [570, 387] on img at bounding box center [554, 383] width 94 height 59
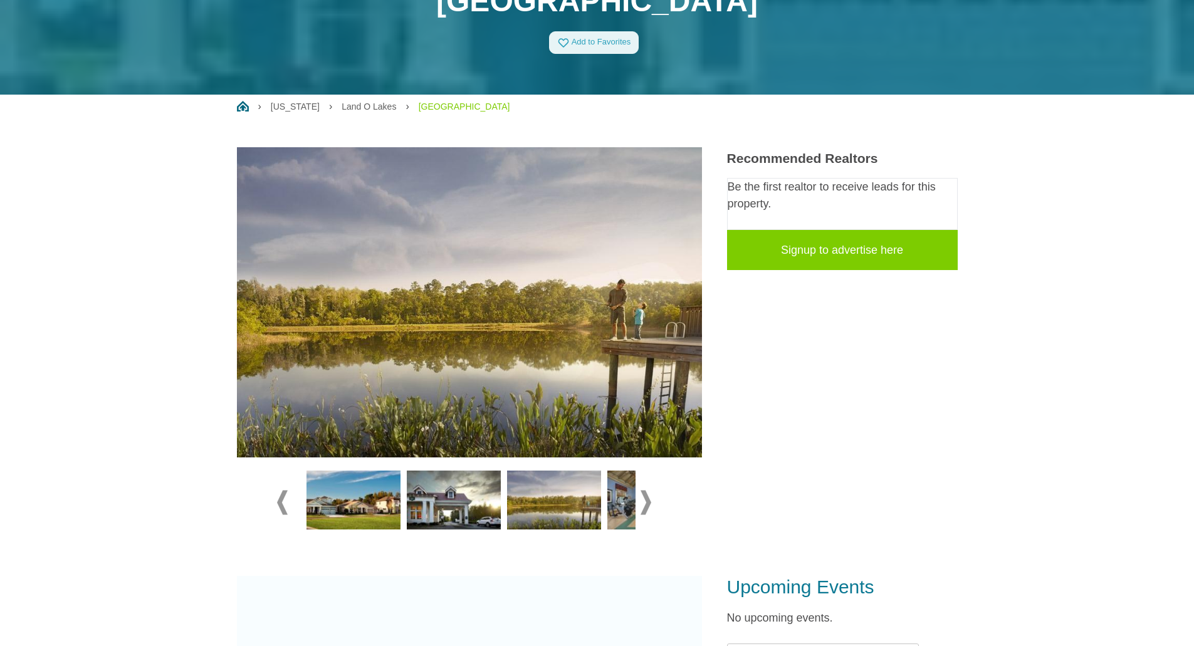
click at [649, 504] on span at bounding box center [645, 502] width 11 height 24
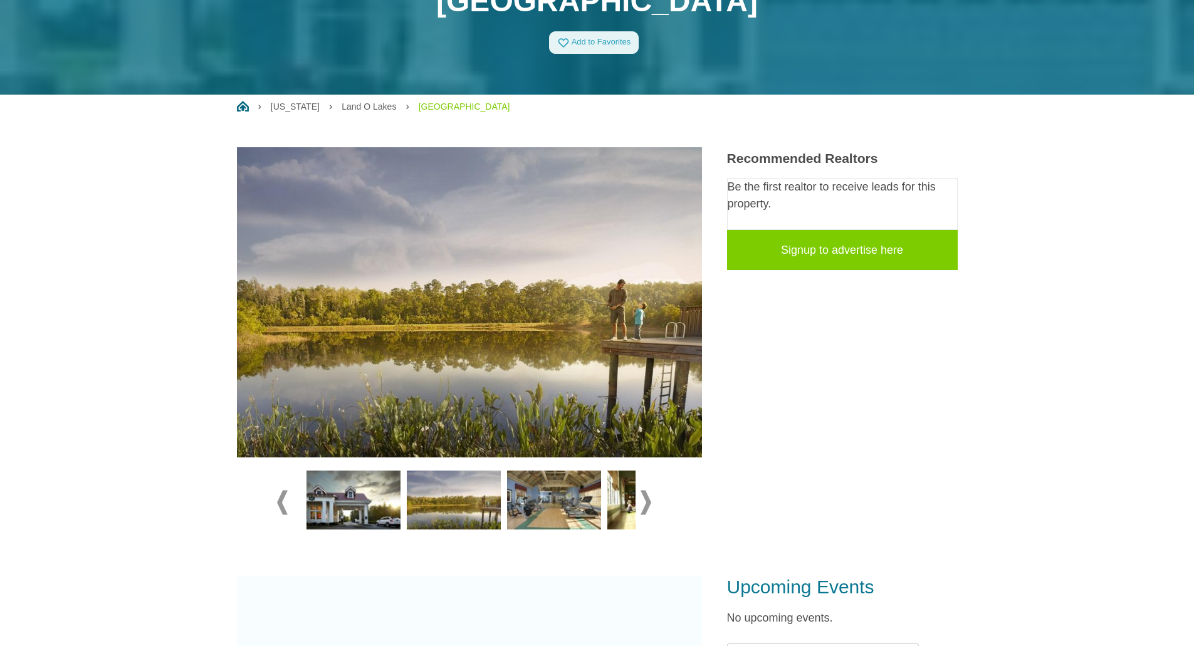
click at [649, 504] on span at bounding box center [645, 502] width 11 height 24
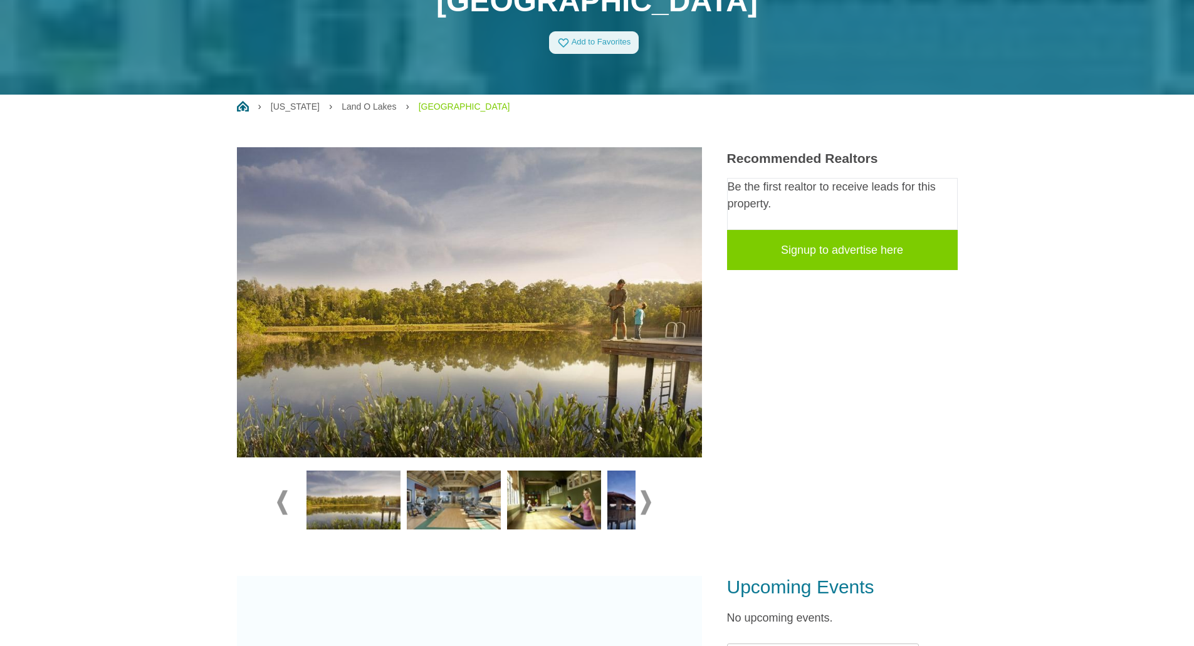
click at [649, 504] on span at bounding box center [645, 502] width 11 height 24
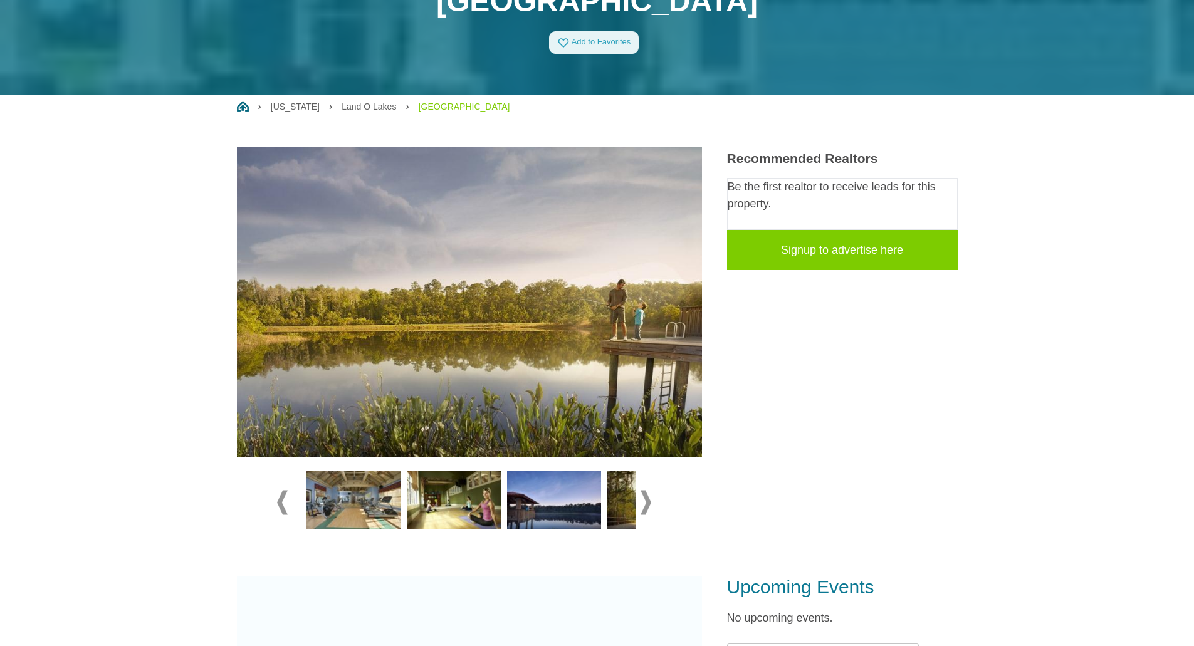
click at [580, 504] on img at bounding box center [554, 500] width 94 height 59
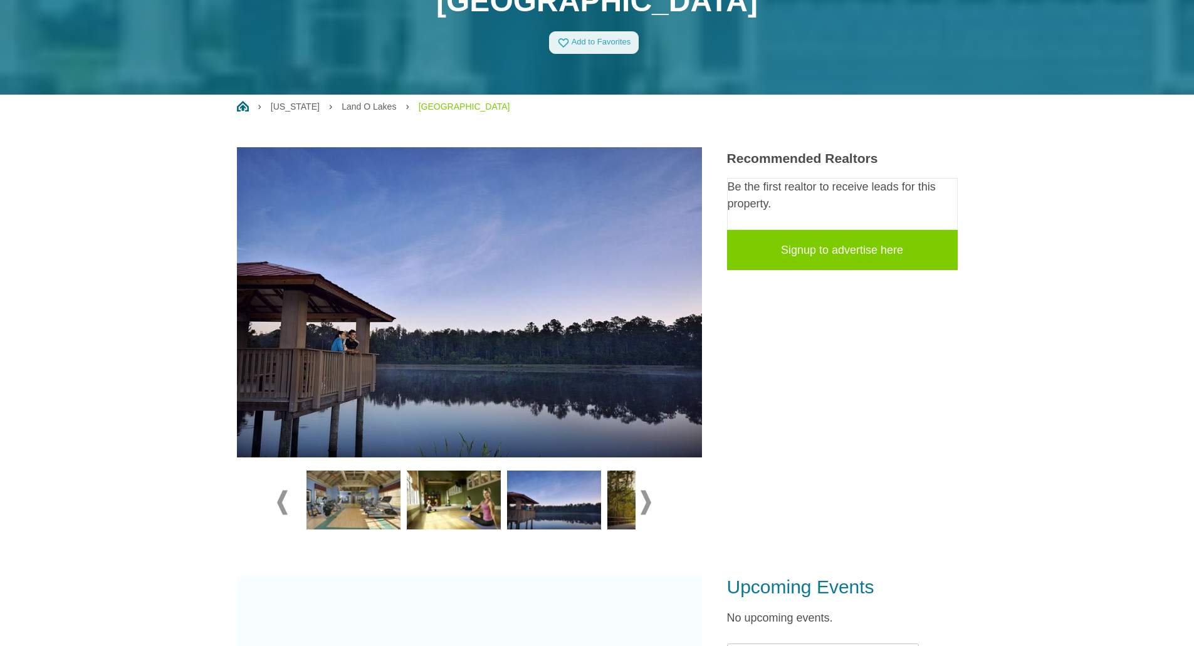
click at [643, 498] on span at bounding box center [645, 502] width 11 height 24
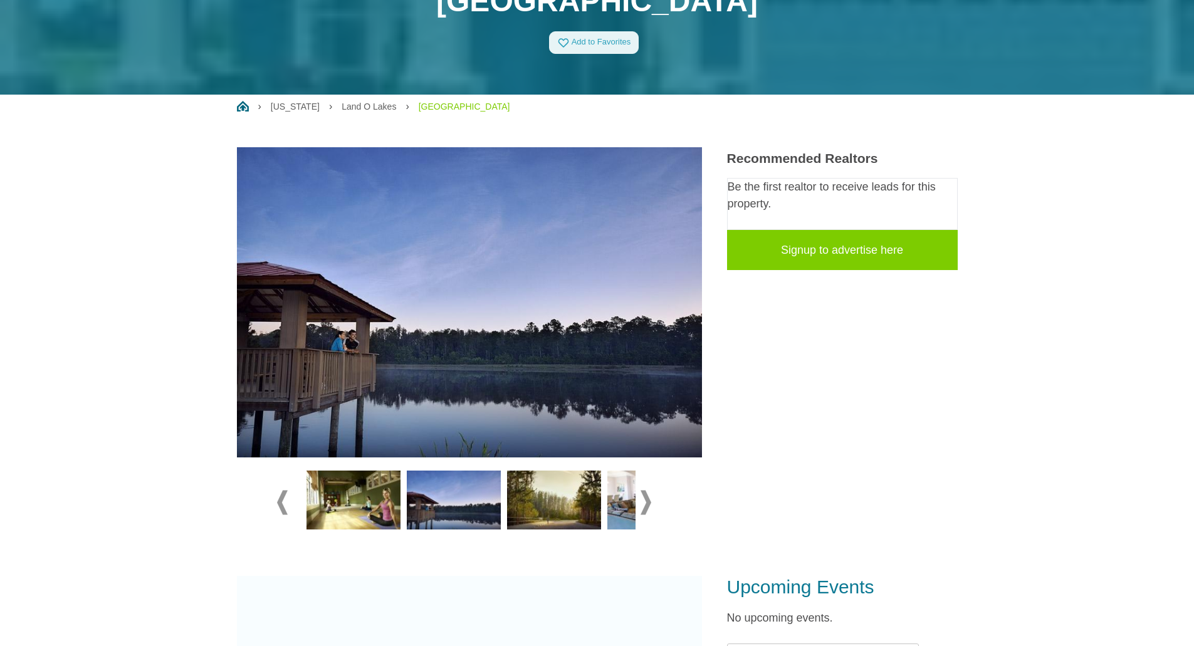
click at [581, 502] on img at bounding box center [554, 500] width 94 height 59
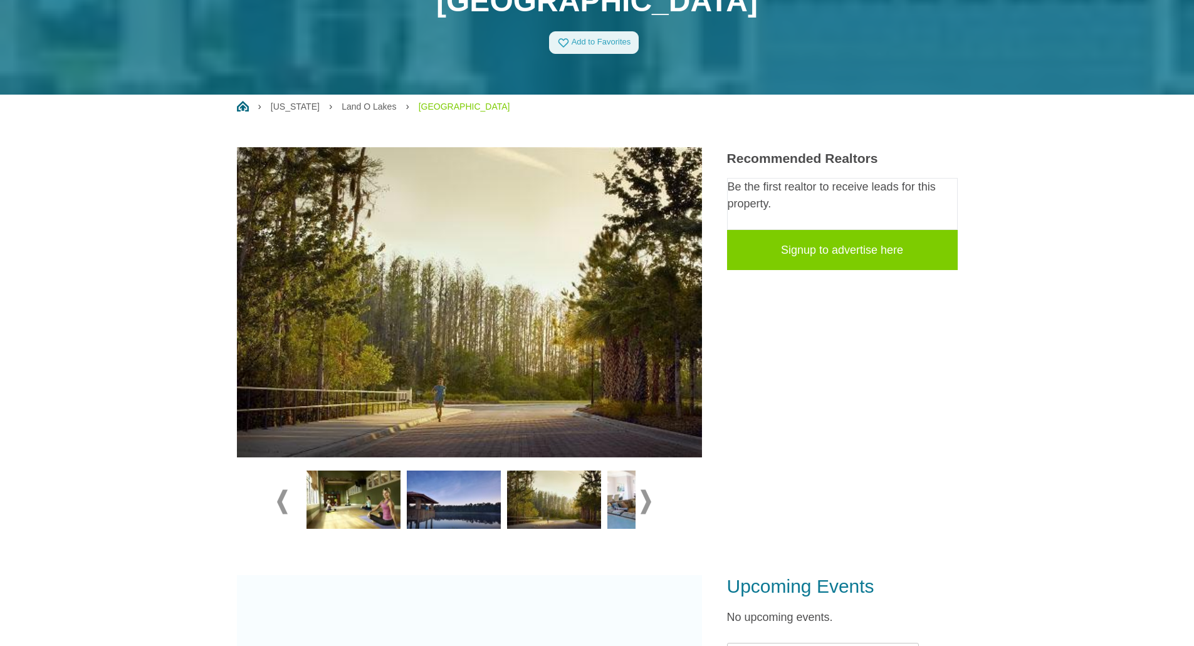
click at [647, 505] on span at bounding box center [645, 502] width 11 height 24
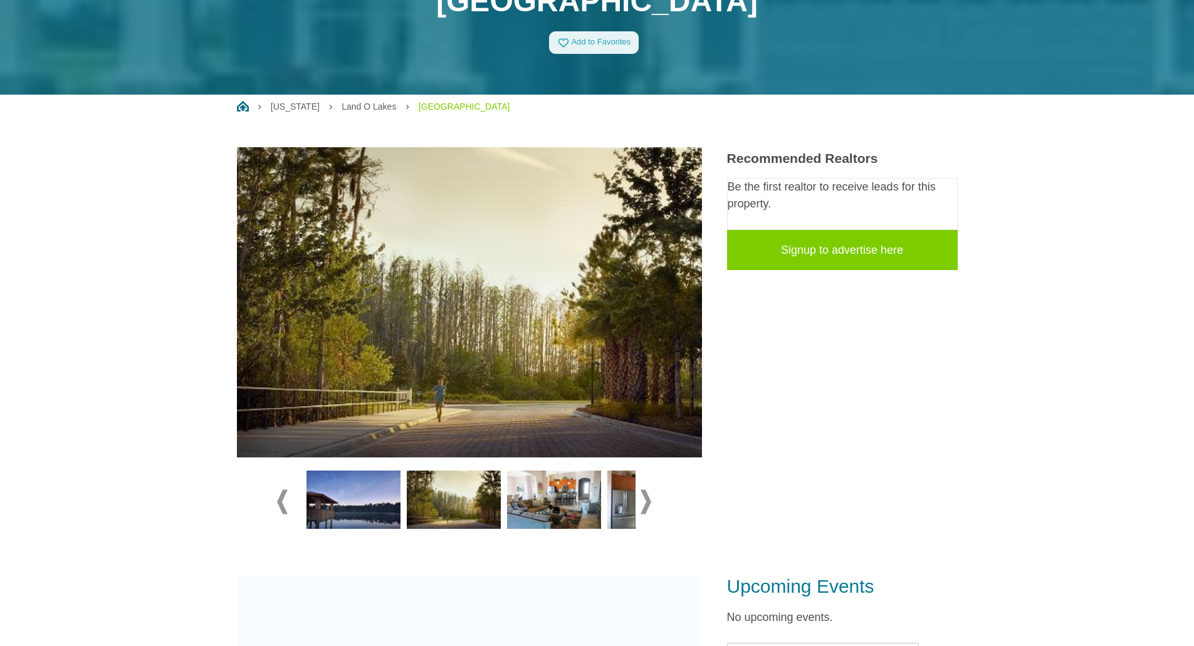
click at [563, 501] on img at bounding box center [554, 500] width 94 height 59
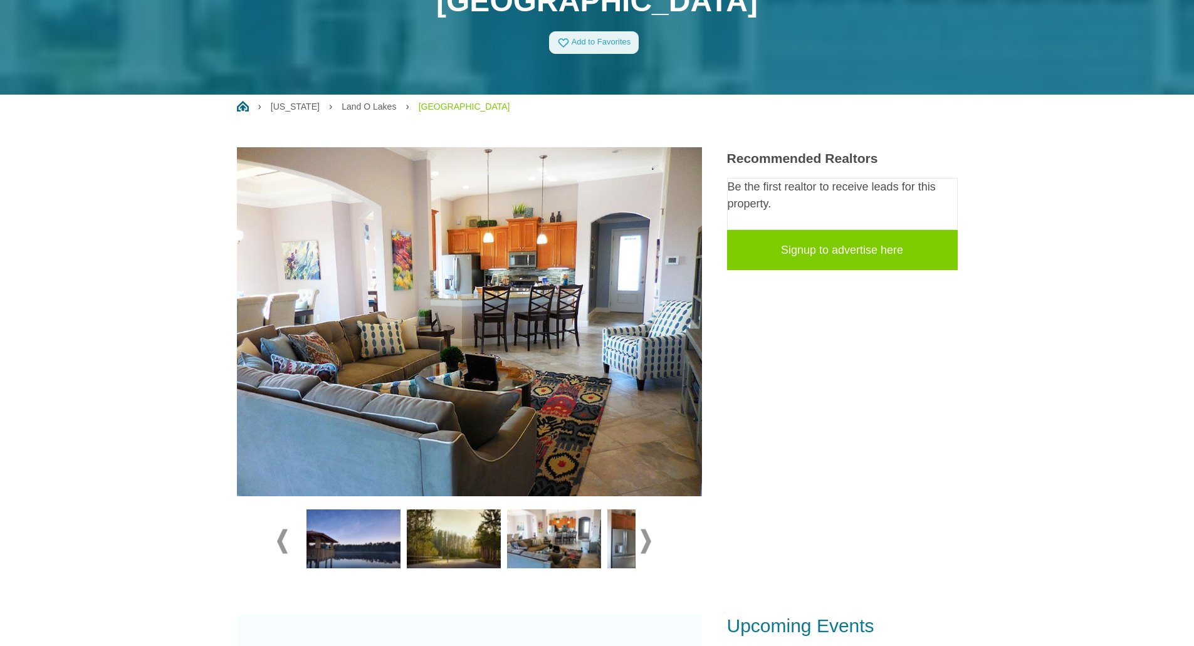
click at [647, 538] on span at bounding box center [645, 541] width 11 height 24
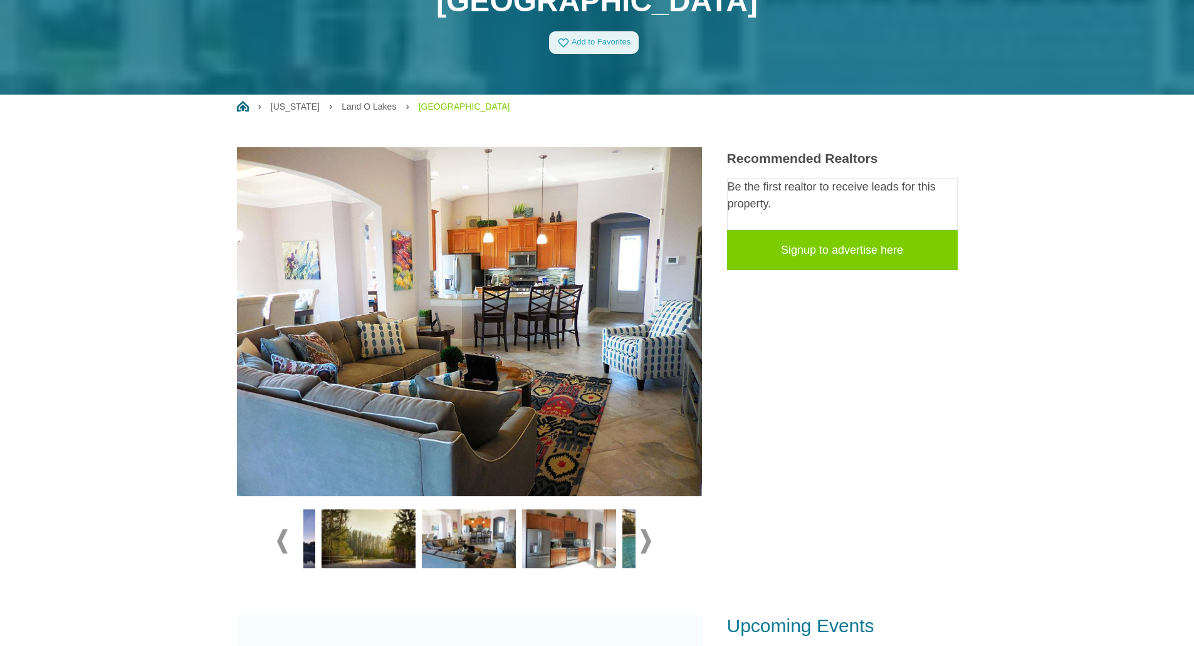
click at [647, 538] on span at bounding box center [645, 541] width 11 height 24
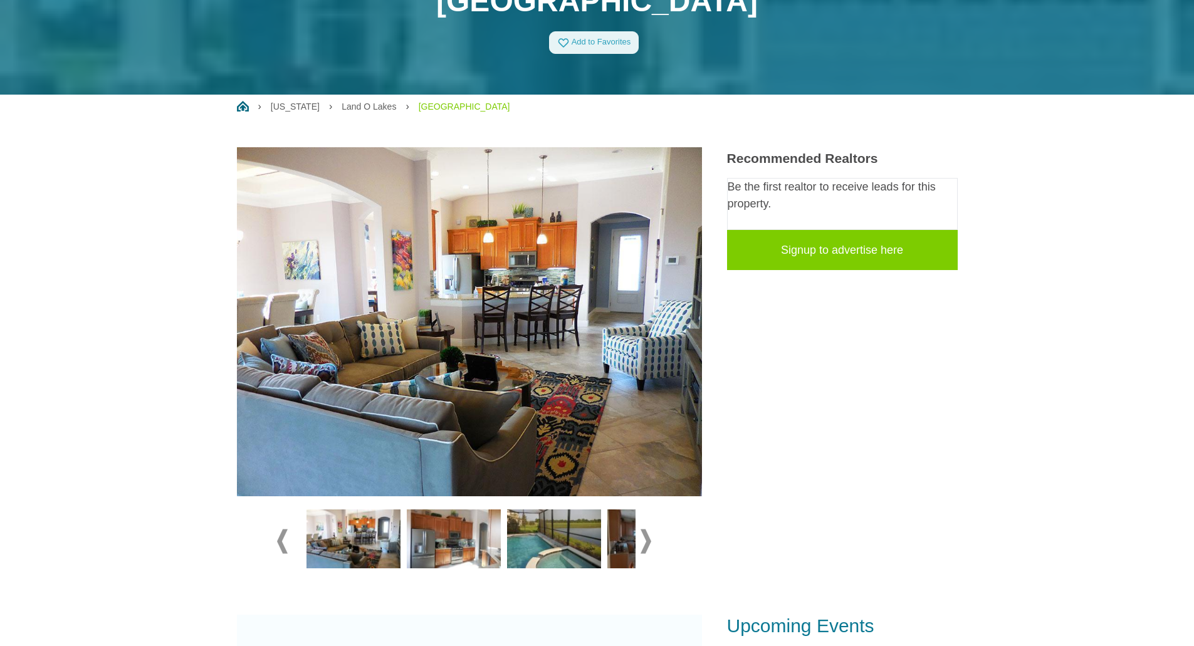
click at [647, 538] on span at bounding box center [645, 541] width 11 height 24
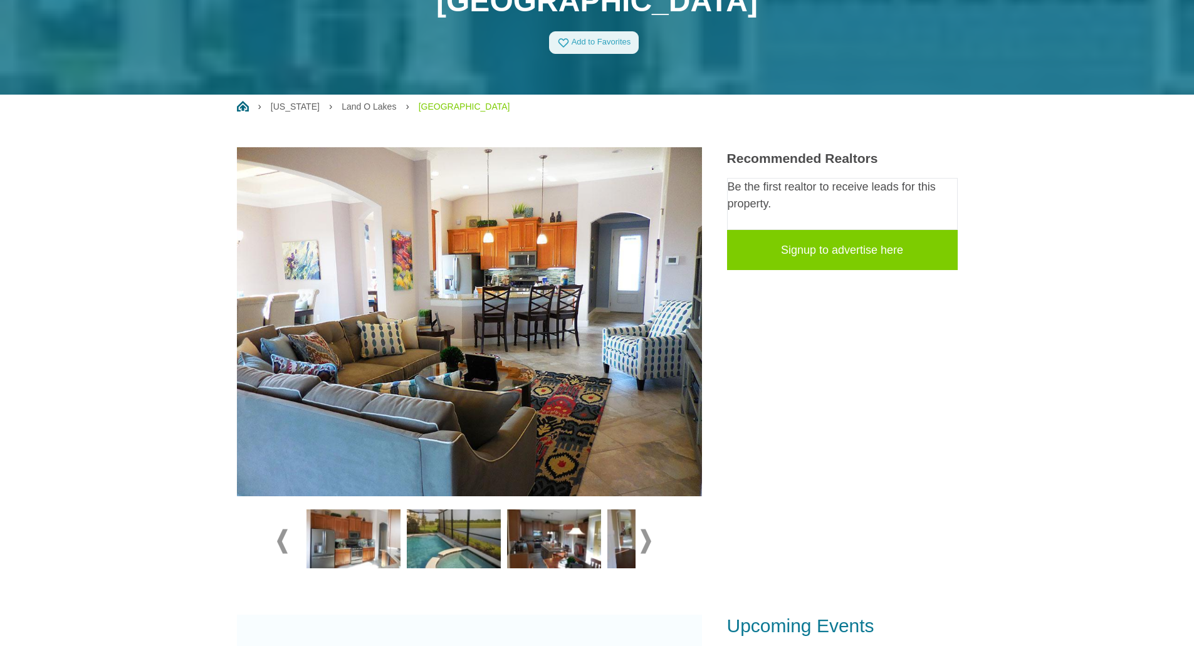
click at [647, 538] on span at bounding box center [645, 541] width 11 height 24
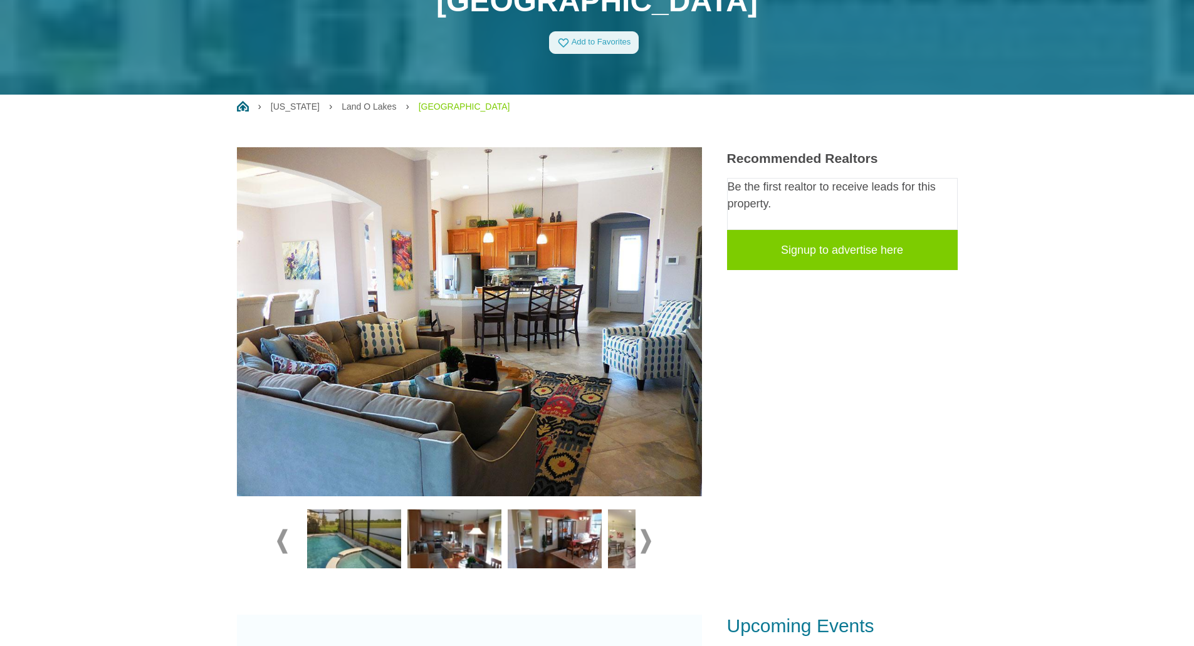
click at [647, 538] on span at bounding box center [645, 541] width 11 height 24
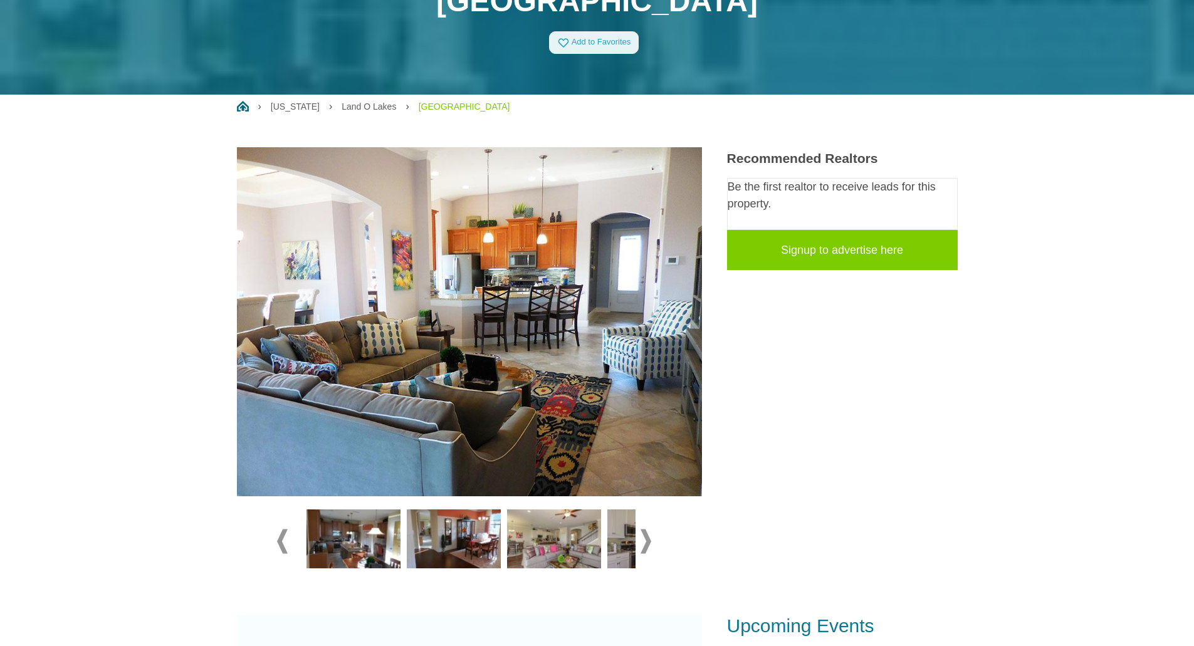
click at [647, 538] on span at bounding box center [645, 541] width 11 height 24
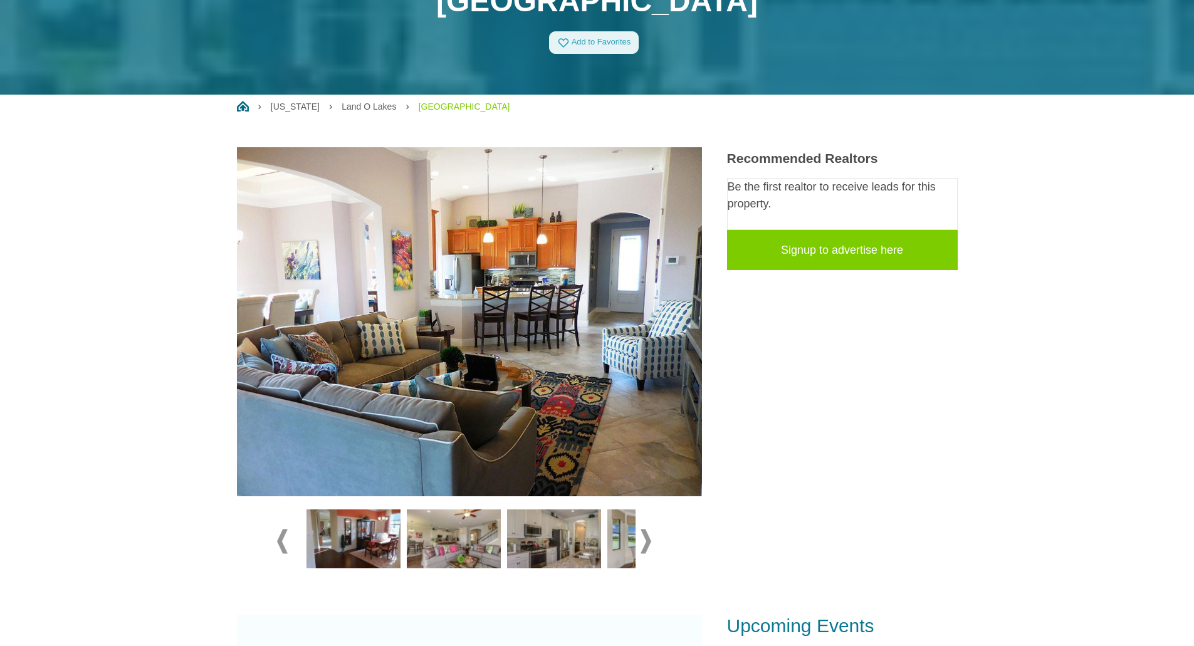
click at [647, 538] on span at bounding box center [645, 541] width 11 height 24
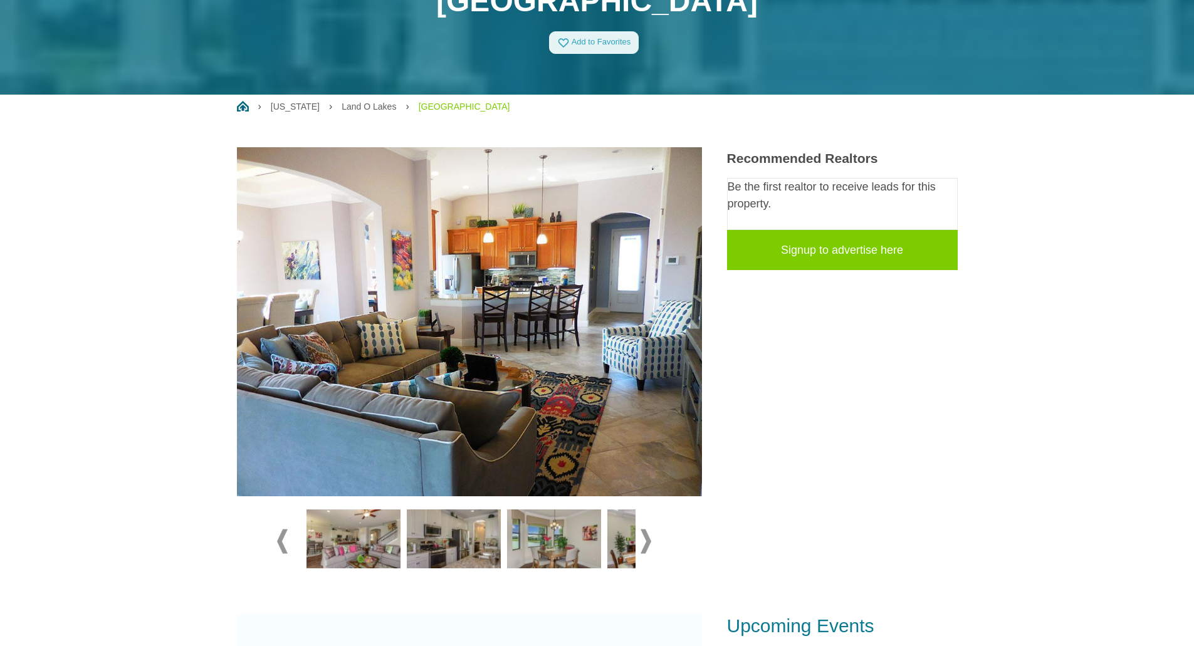
click at [647, 538] on span at bounding box center [645, 541] width 11 height 24
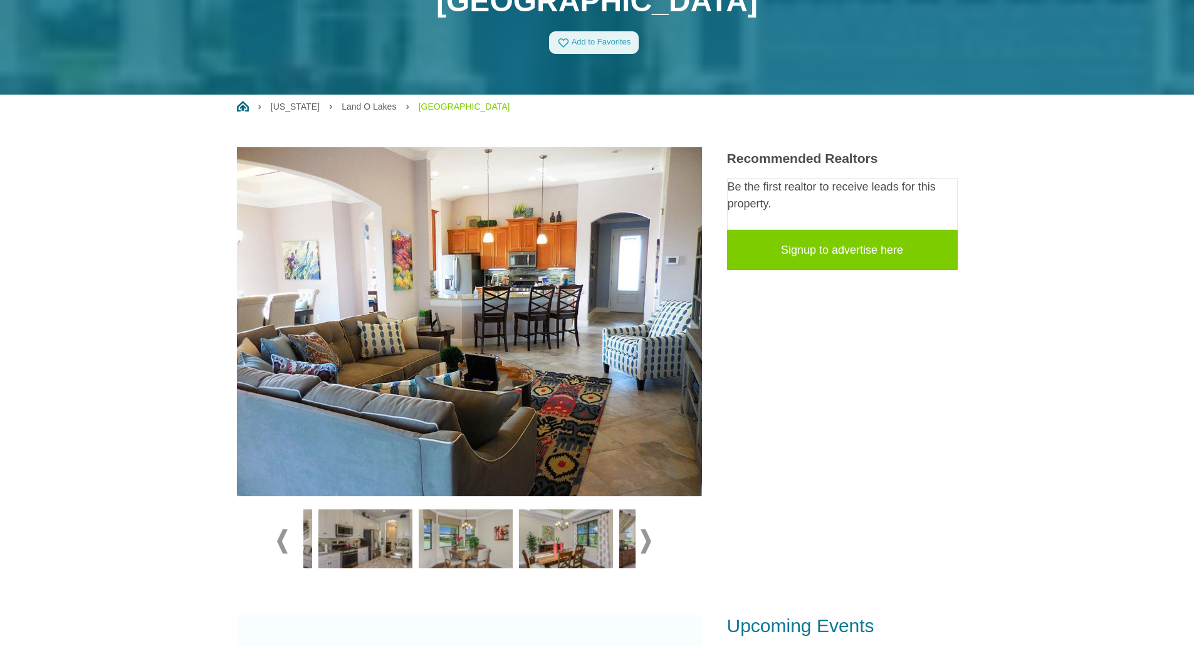
click at [647, 538] on span at bounding box center [645, 541] width 11 height 24
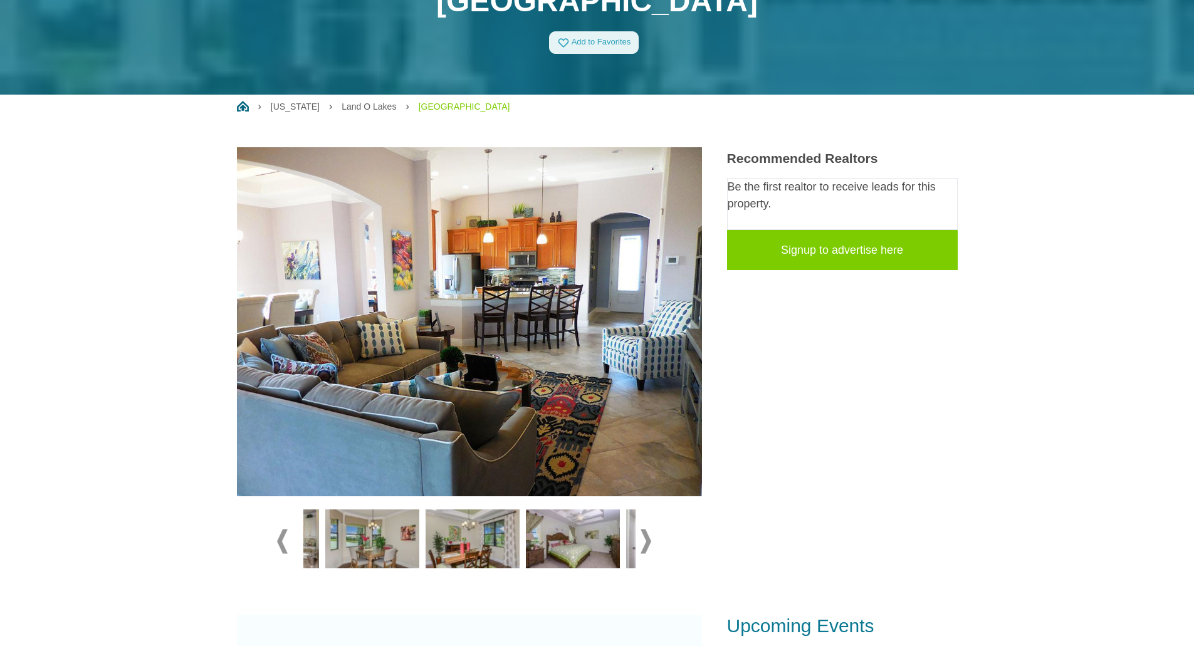
click at [647, 538] on span at bounding box center [645, 541] width 11 height 24
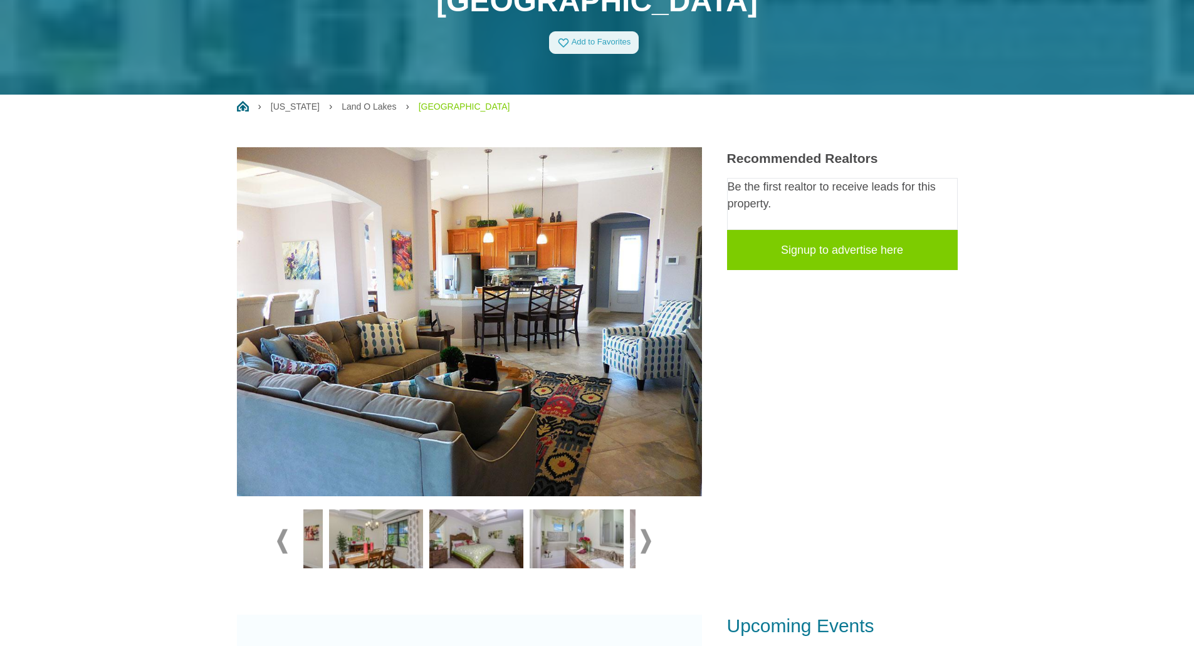
click at [647, 538] on span at bounding box center [645, 541] width 11 height 24
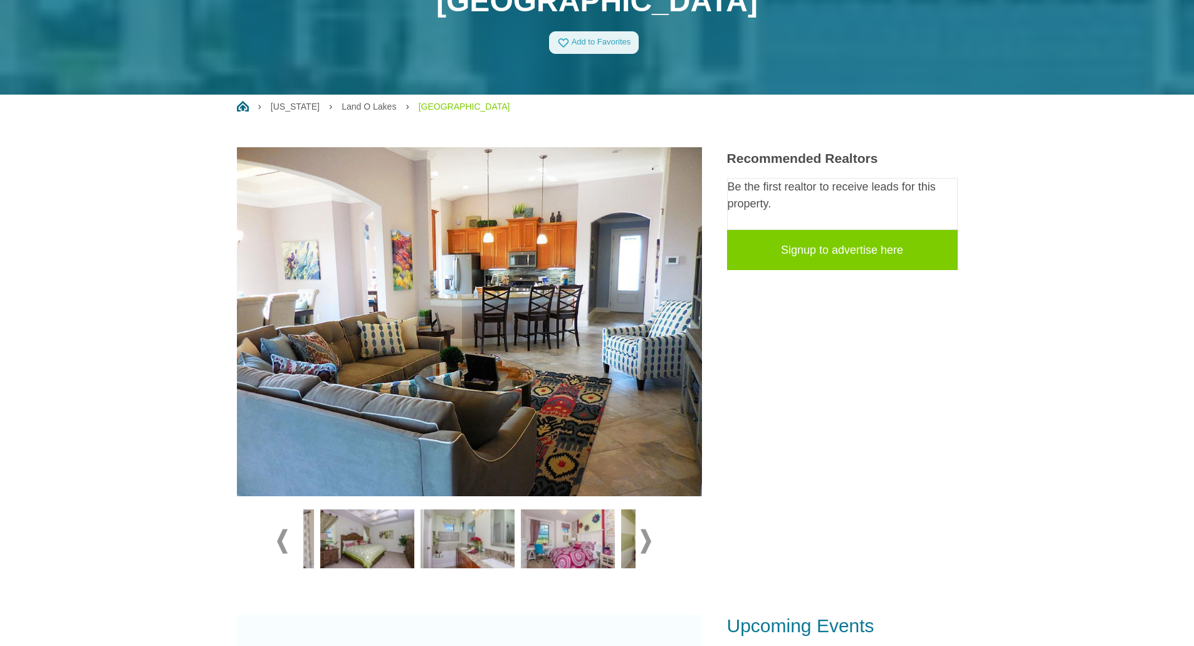
click at [647, 538] on span at bounding box center [645, 541] width 11 height 24
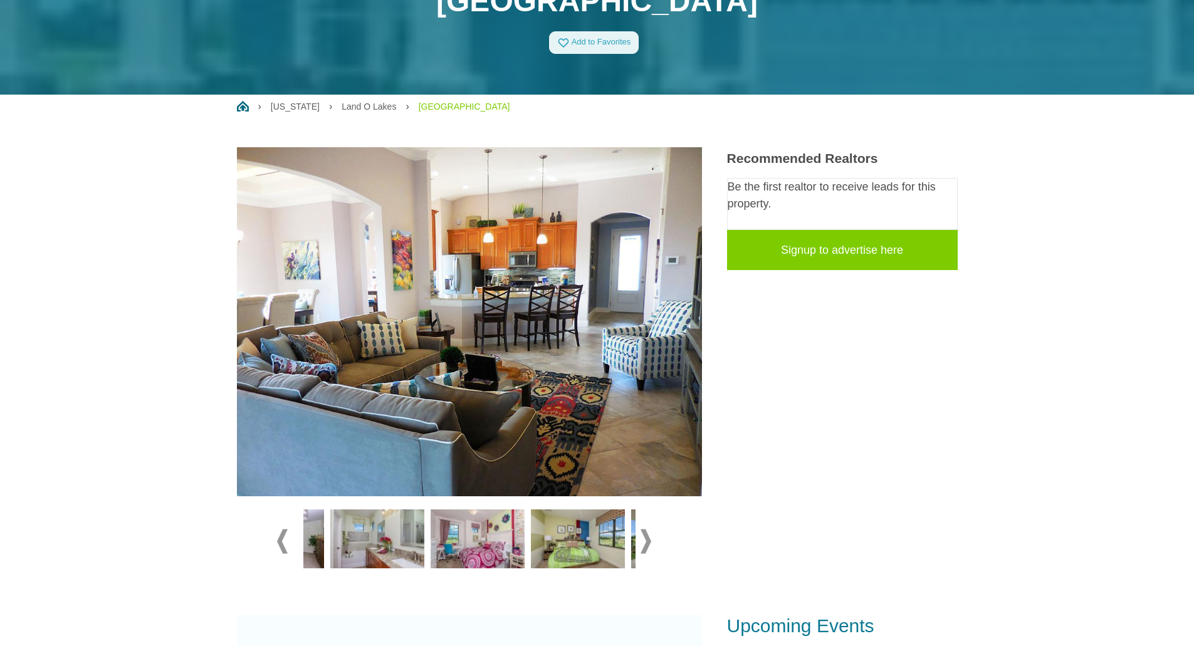
click at [647, 538] on span at bounding box center [645, 541] width 11 height 24
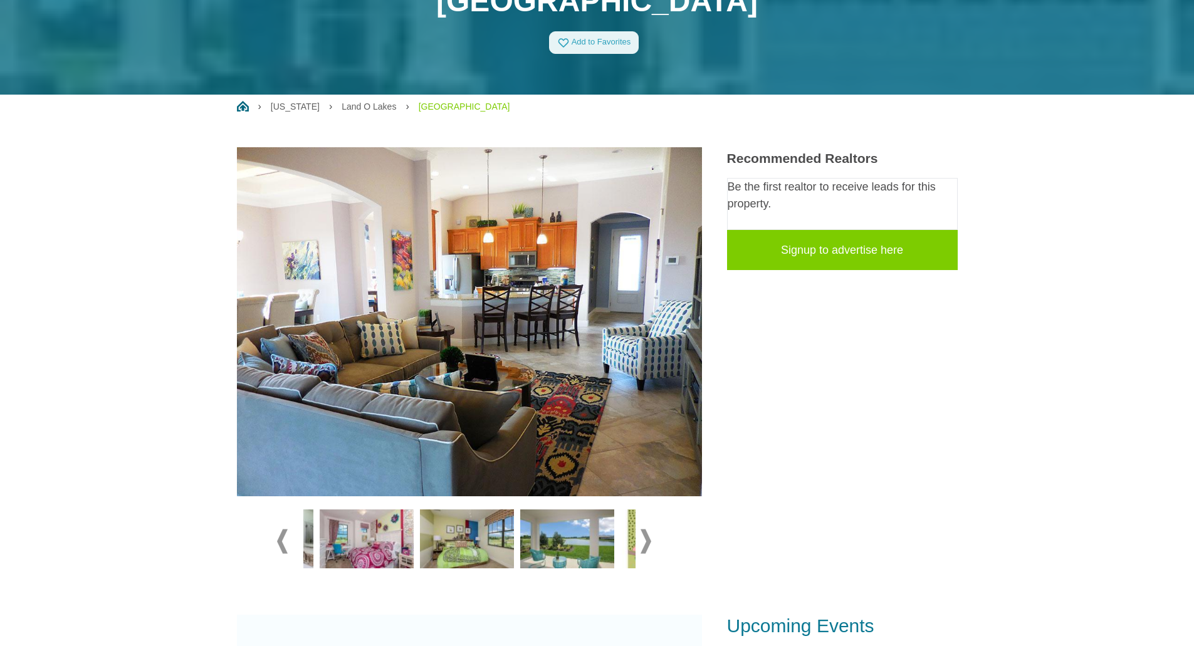
click at [647, 538] on span at bounding box center [645, 541] width 11 height 24
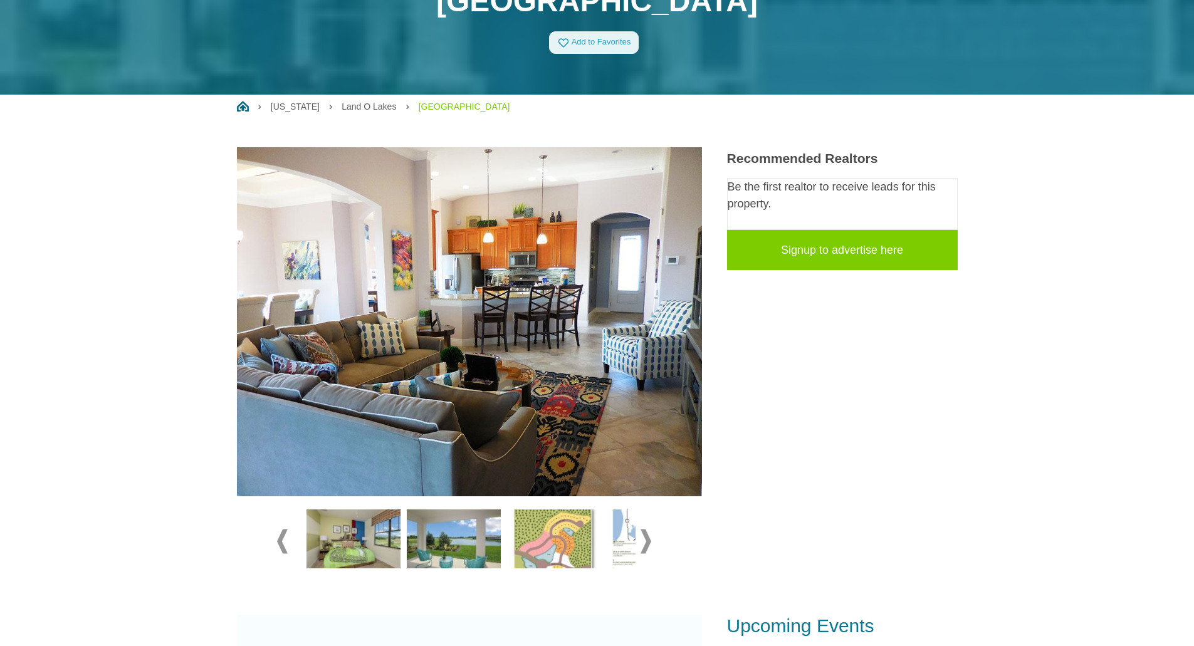
click at [647, 538] on span at bounding box center [645, 541] width 11 height 24
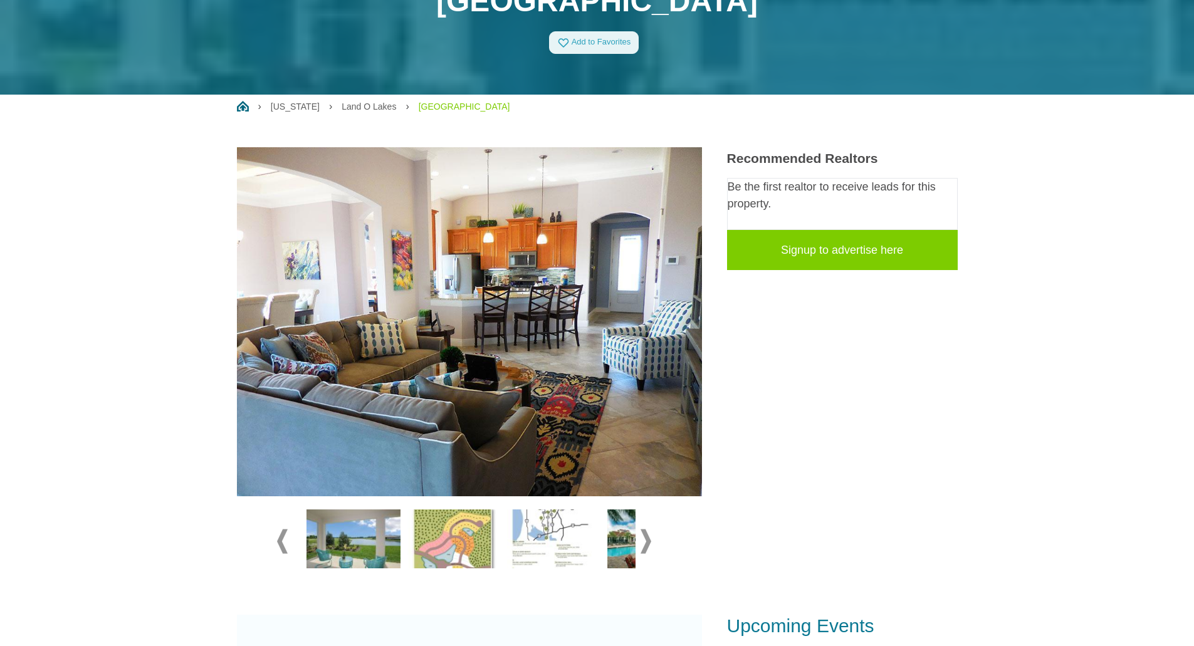
click at [365, 537] on img at bounding box center [353, 538] width 94 height 59
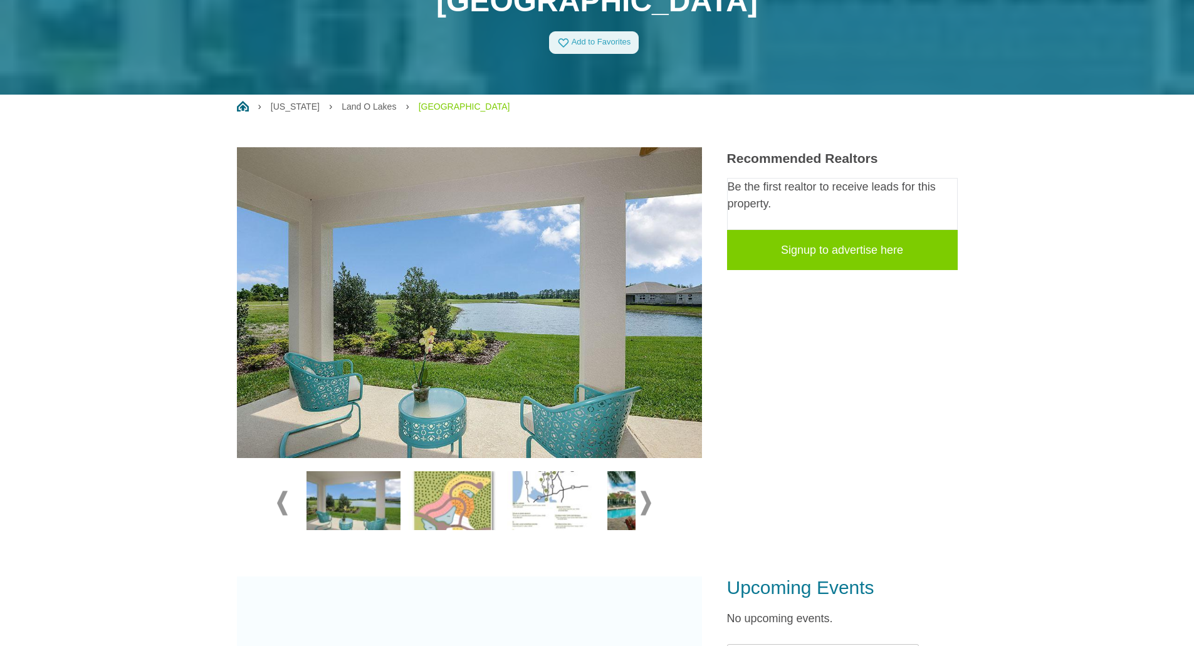
click at [649, 508] on span at bounding box center [645, 503] width 11 height 24
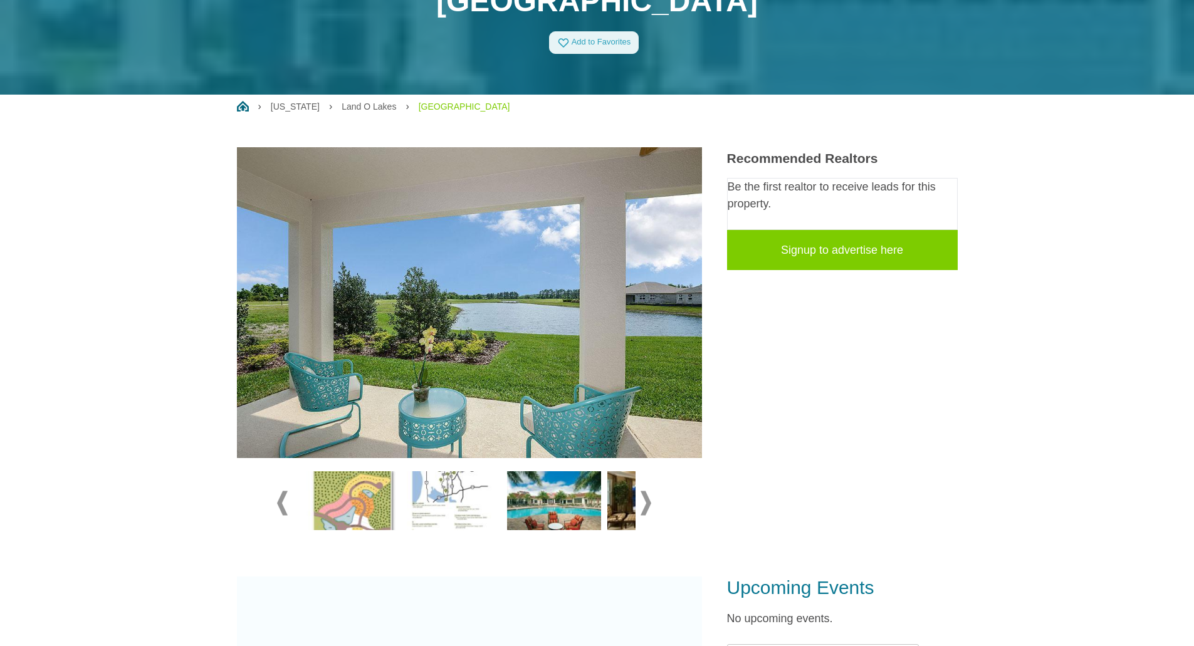
click at [649, 508] on span at bounding box center [645, 503] width 11 height 24
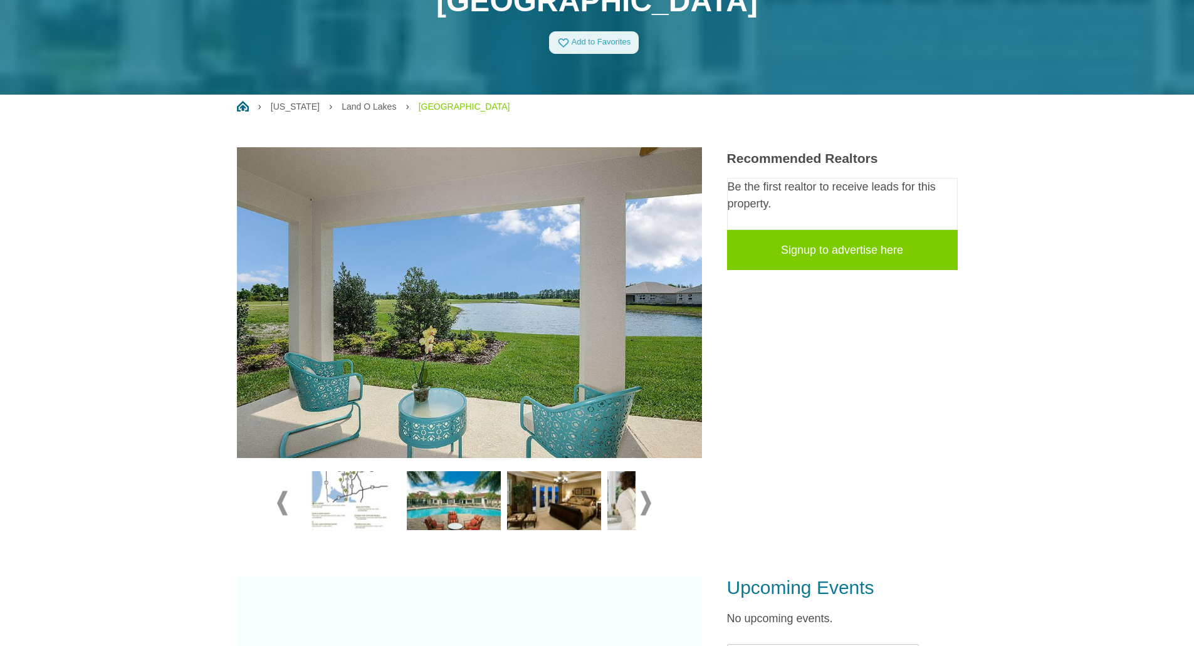
click at [367, 491] on img at bounding box center [353, 500] width 94 height 59
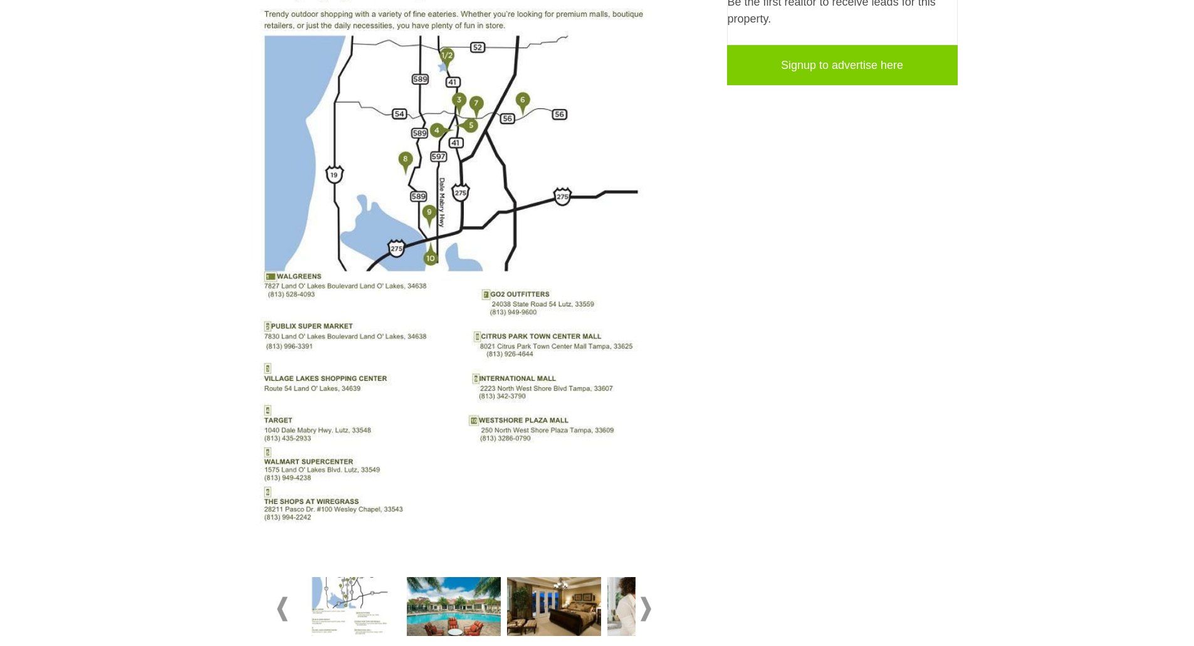
scroll to position [313, 0]
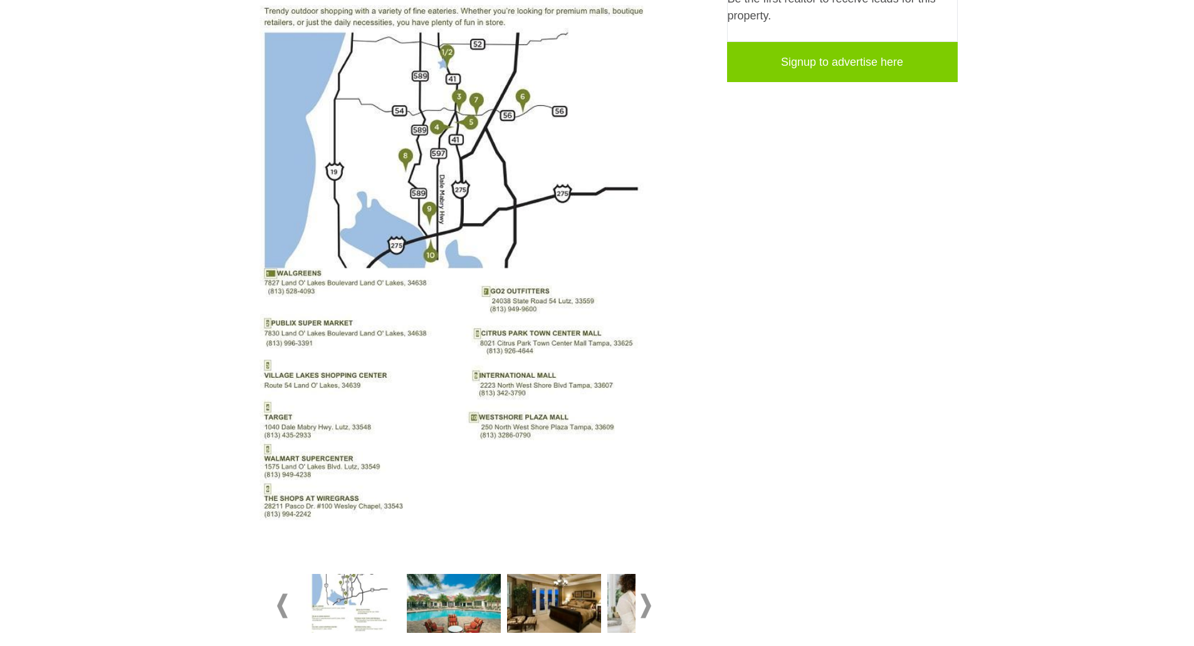
click at [282, 603] on span at bounding box center [282, 606] width 11 height 24
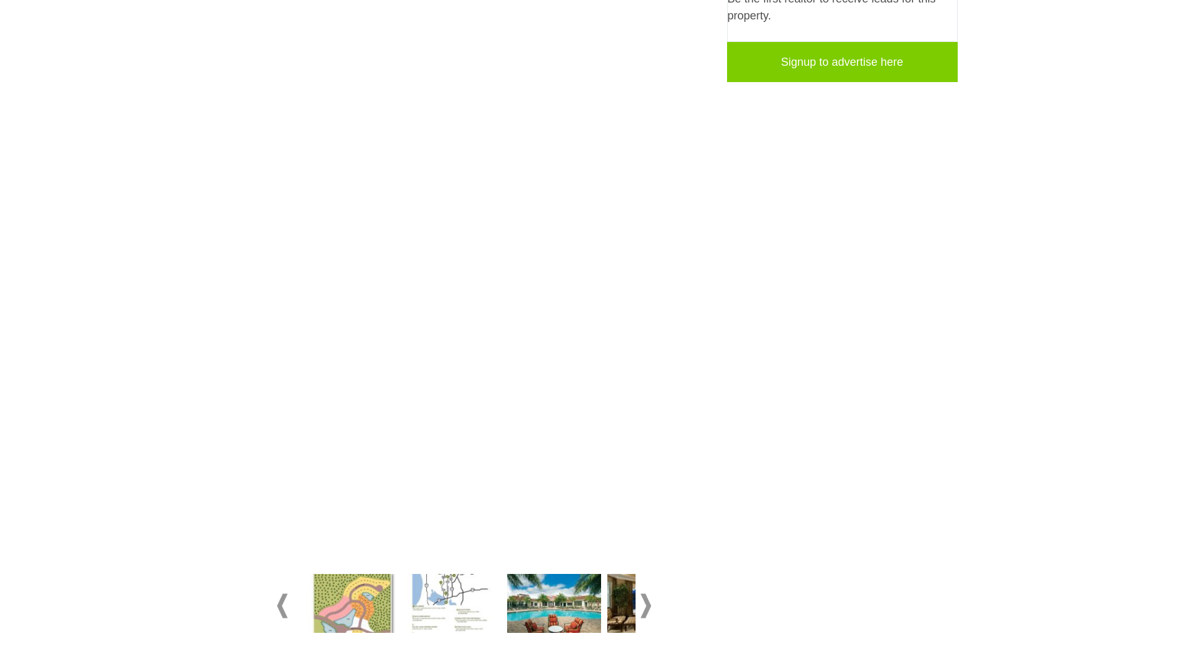
click at [364, 607] on img at bounding box center [353, 603] width 94 height 59
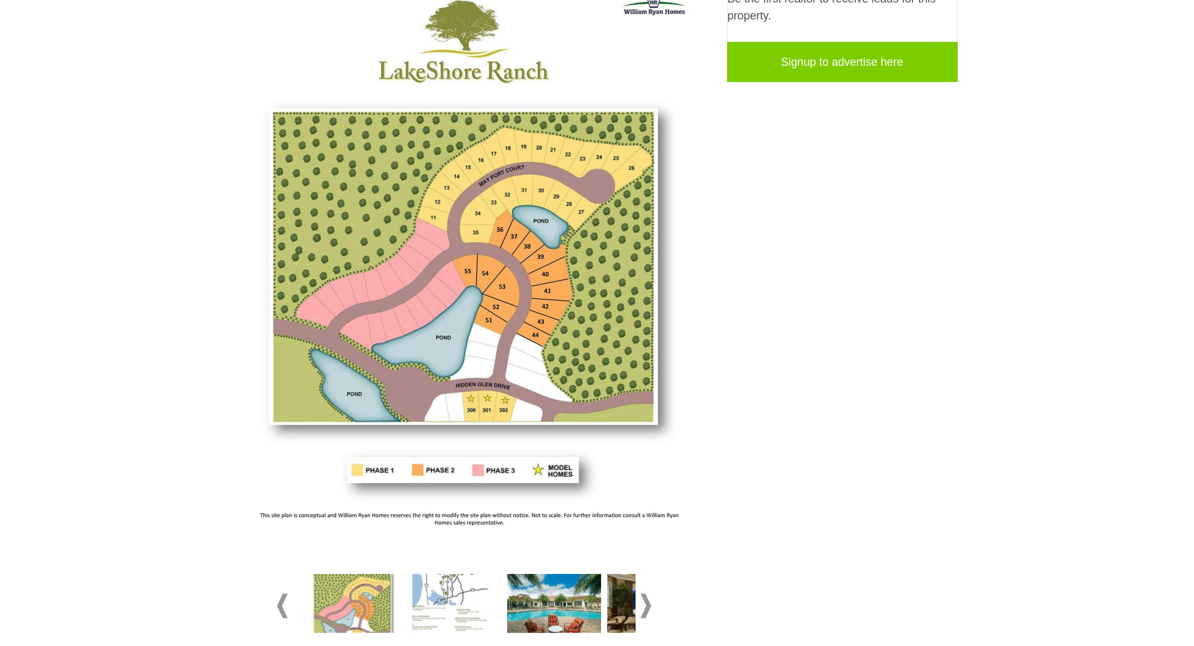
click at [583, 615] on img at bounding box center [554, 603] width 94 height 59
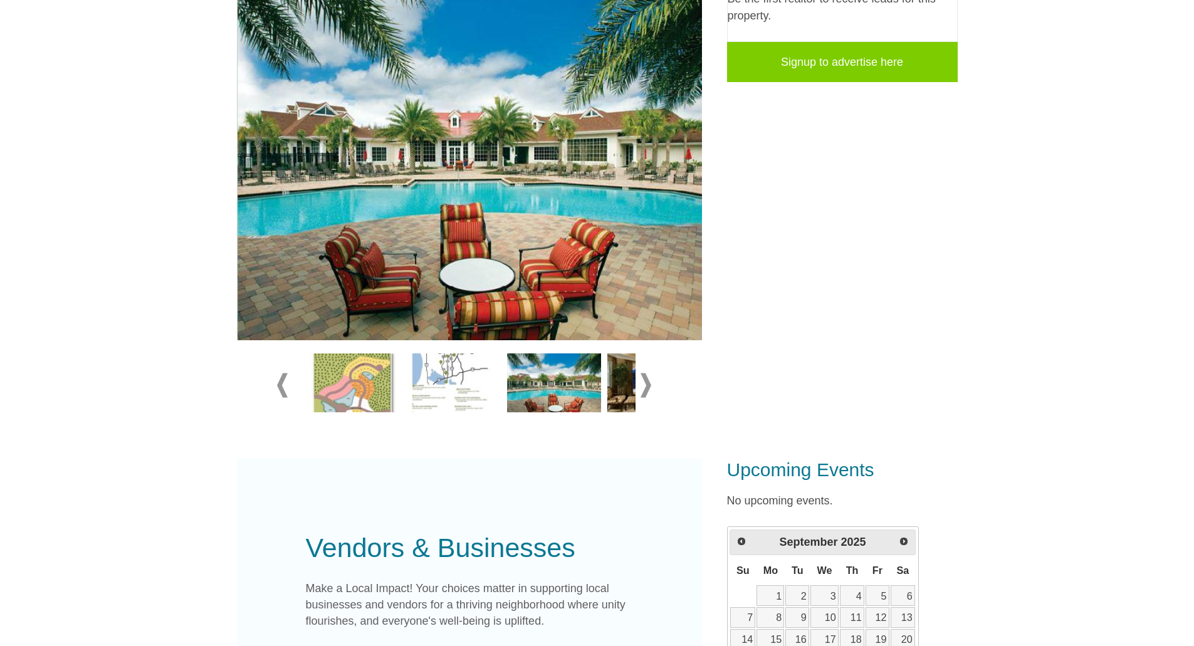
click at [650, 389] on span at bounding box center [645, 385] width 11 height 24
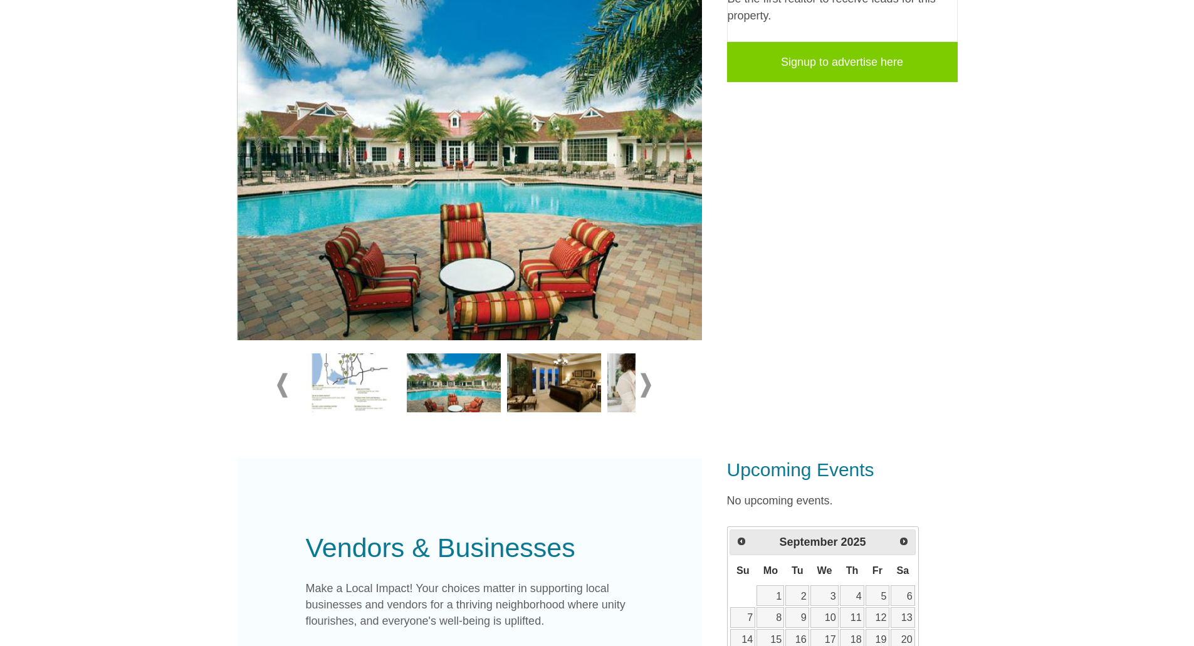
click at [650, 389] on span at bounding box center [645, 385] width 11 height 24
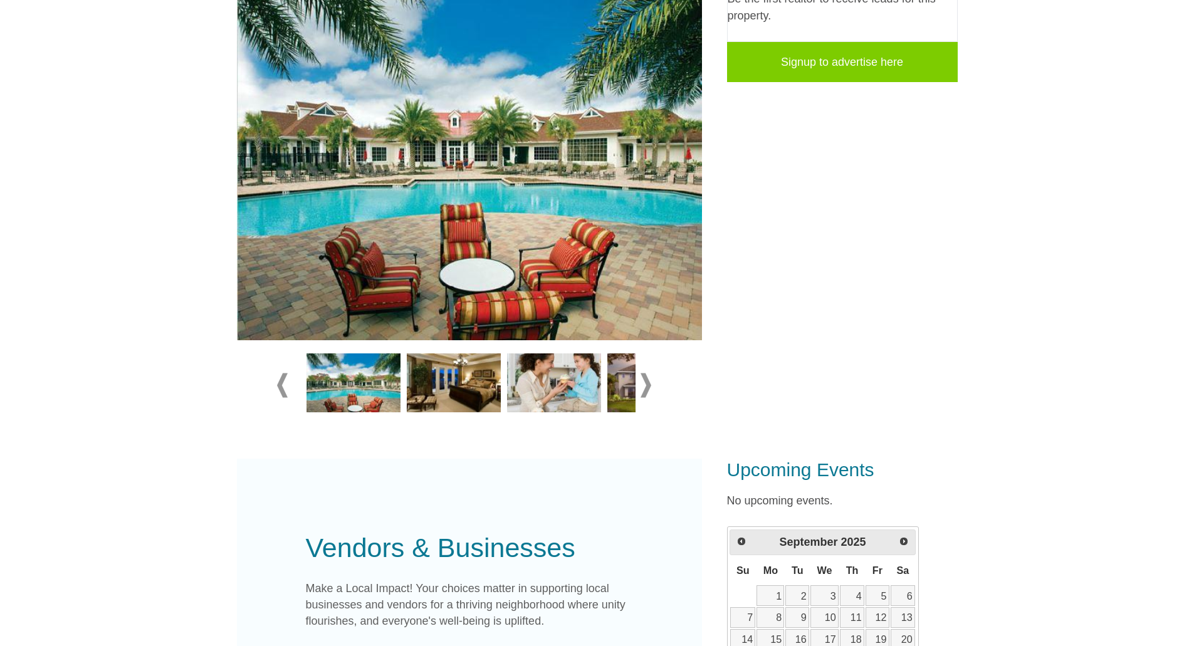
click at [650, 389] on span at bounding box center [645, 385] width 11 height 24
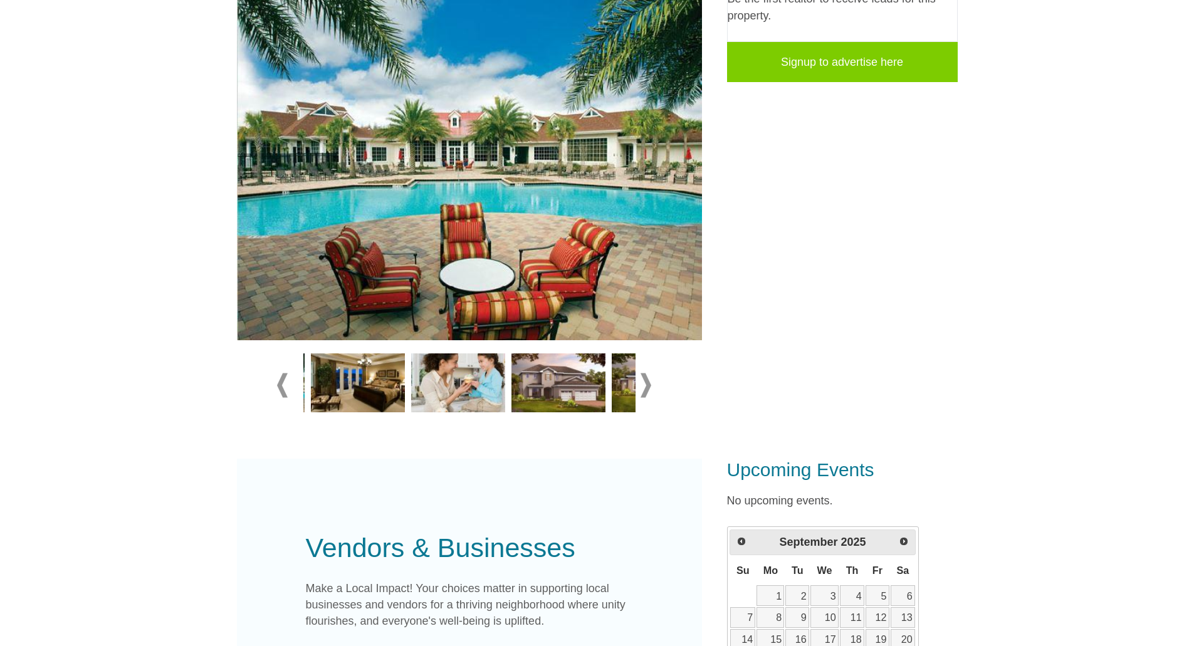
click at [650, 389] on span at bounding box center [645, 385] width 11 height 24
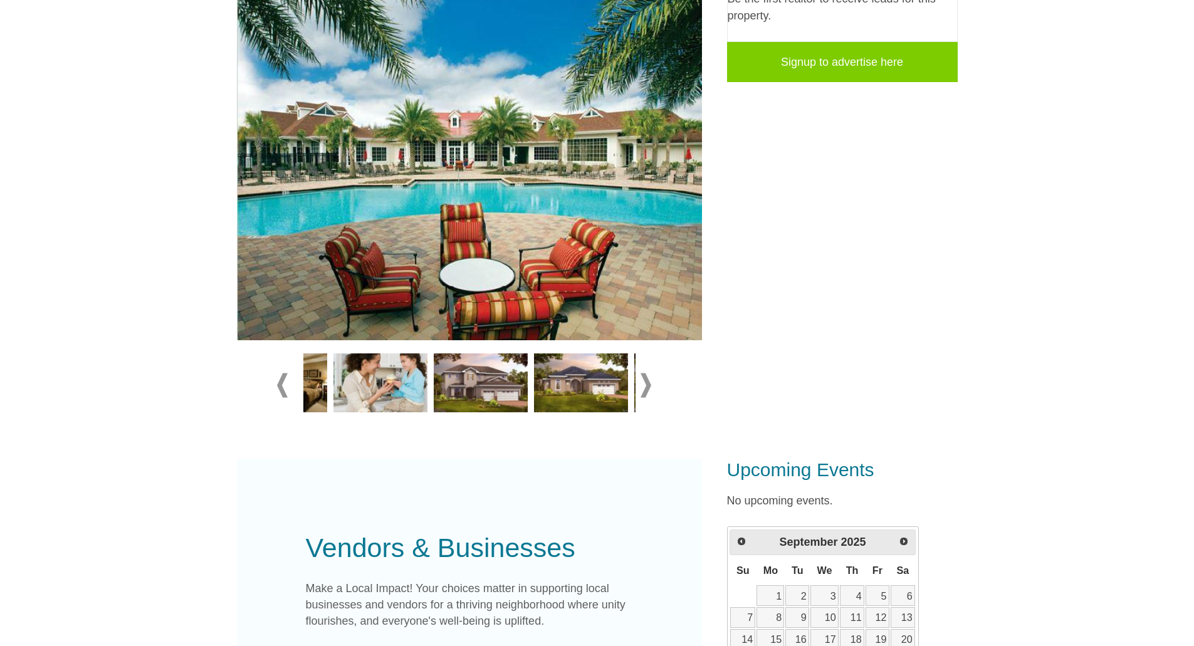
click at [650, 389] on span at bounding box center [645, 385] width 11 height 24
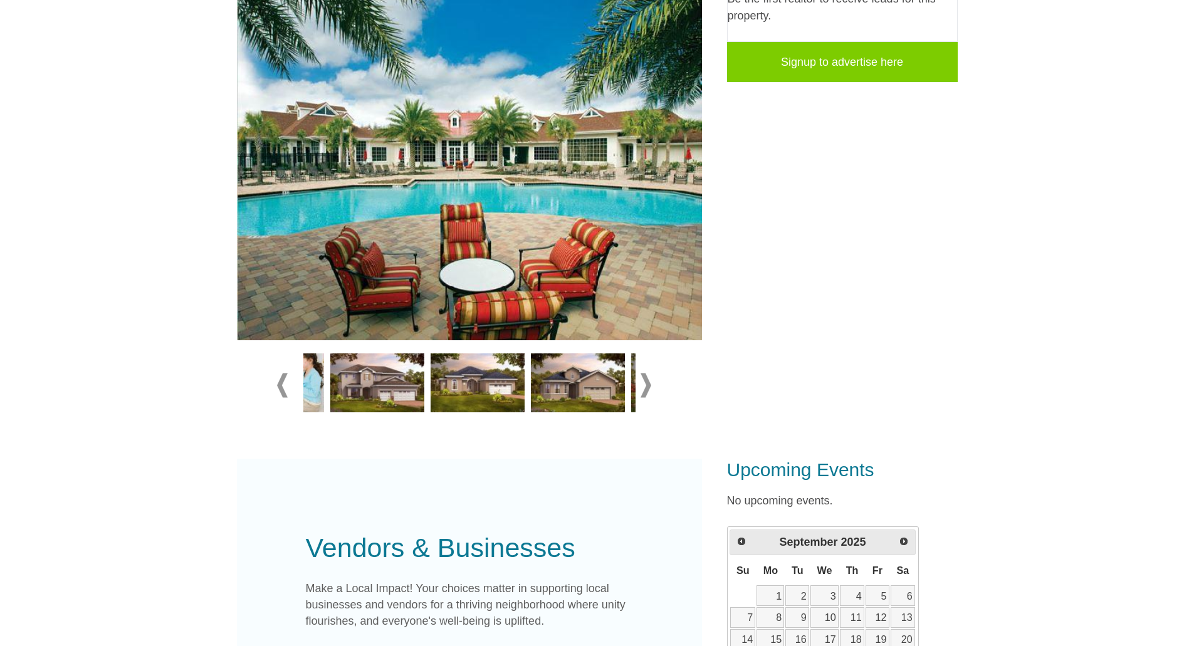
click at [650, 389] on span at bounding box center [645, 385] width 11 height 24
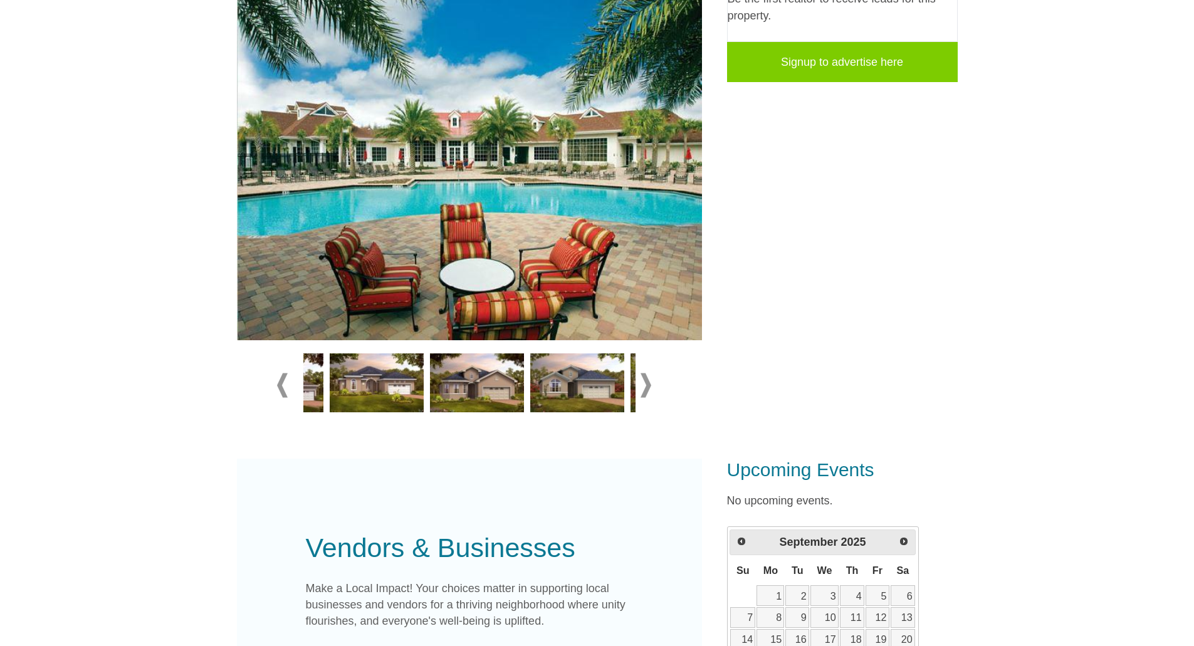
click at [650, 389] on span at bounding box center [645, 385] width 11 height 24
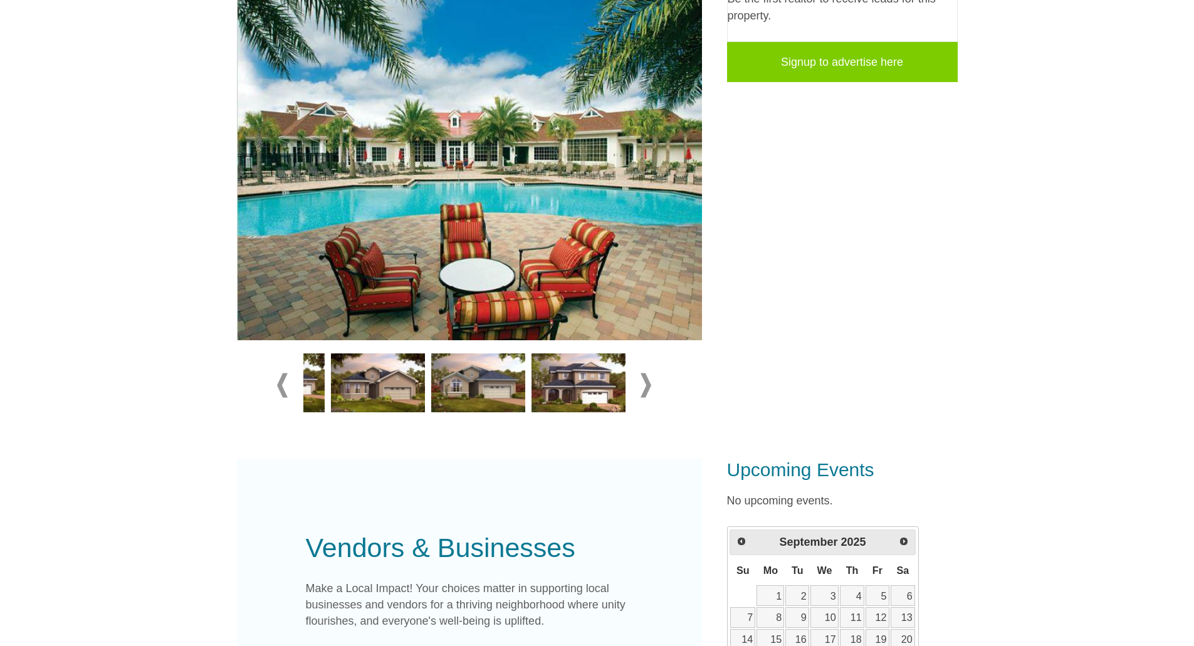
click at [650, 389] on span at bounding box center [645, 385] width 11 height 24
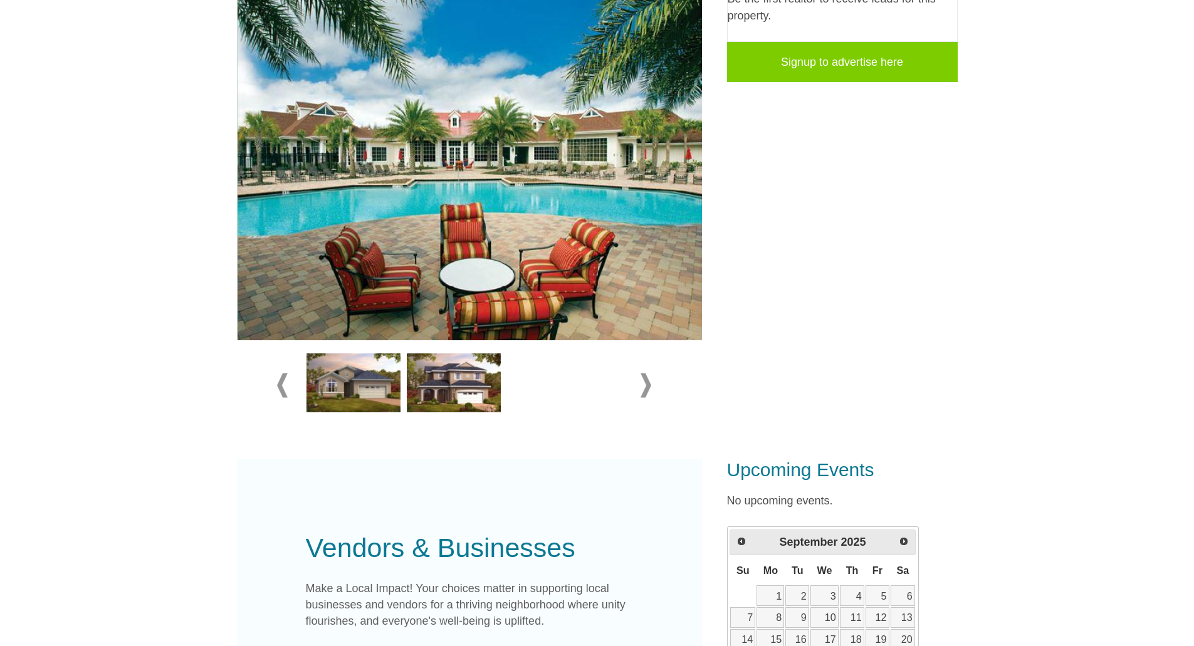
click at [650, 389] on span at bounding box center [645, 385] width 11 height 24
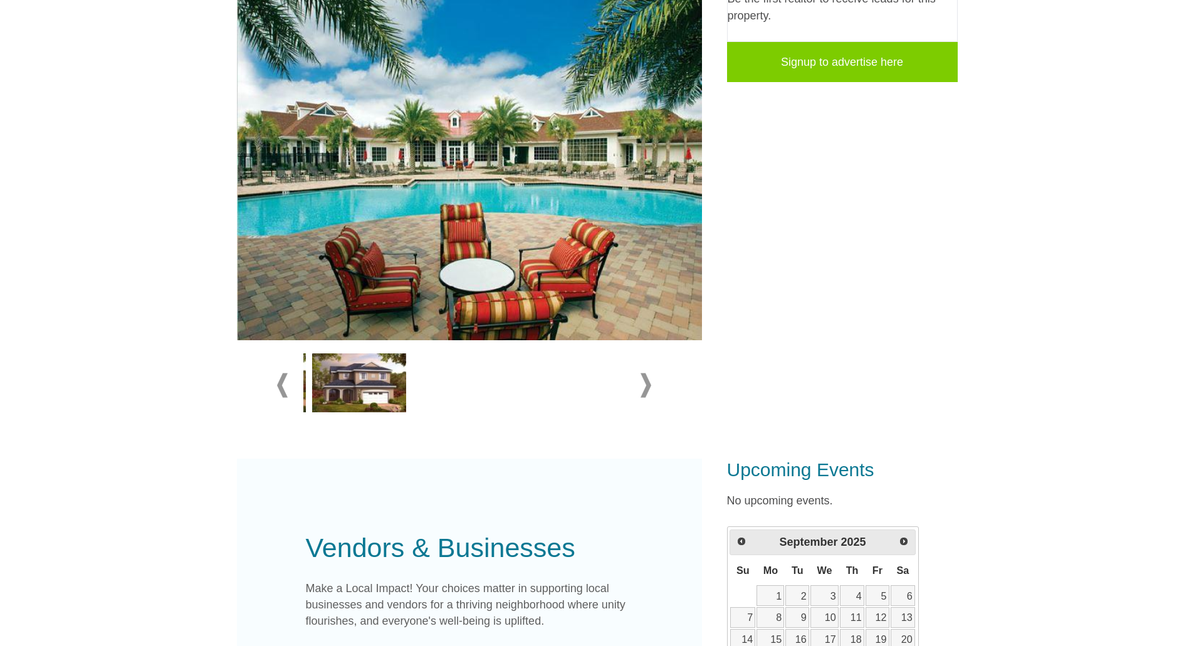
click at [650, 389] on span at bounding box center [645, 385] width 11 height 24
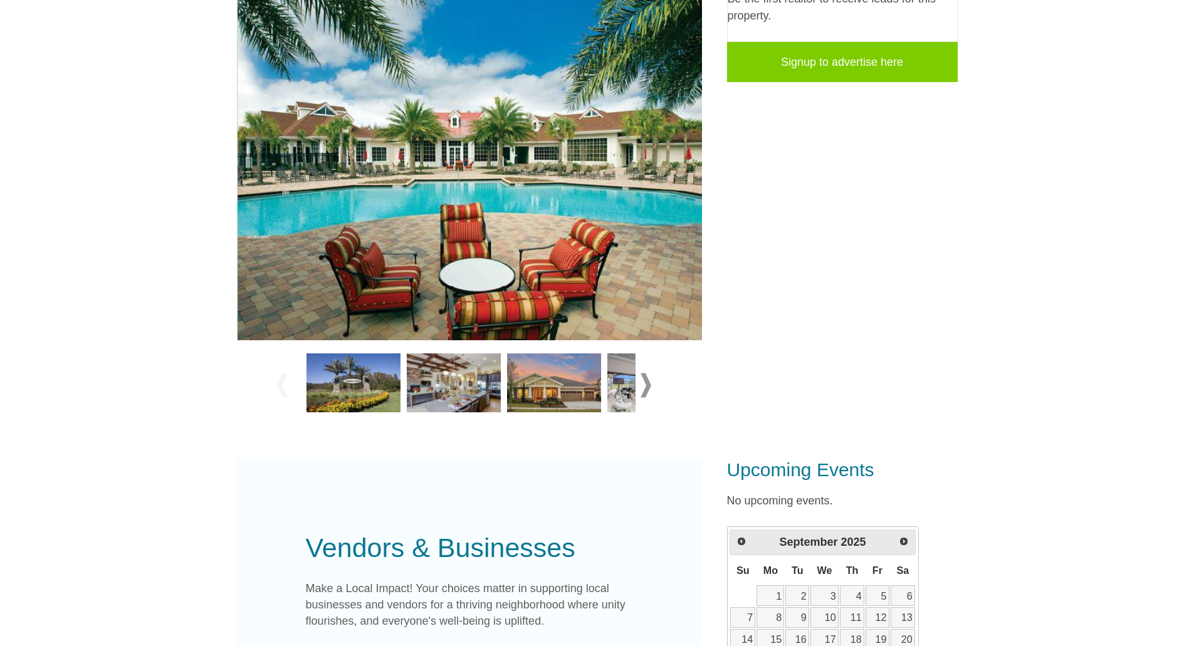
click at [459, 377] on img at bounding box center [454, 382] width 94 height 59
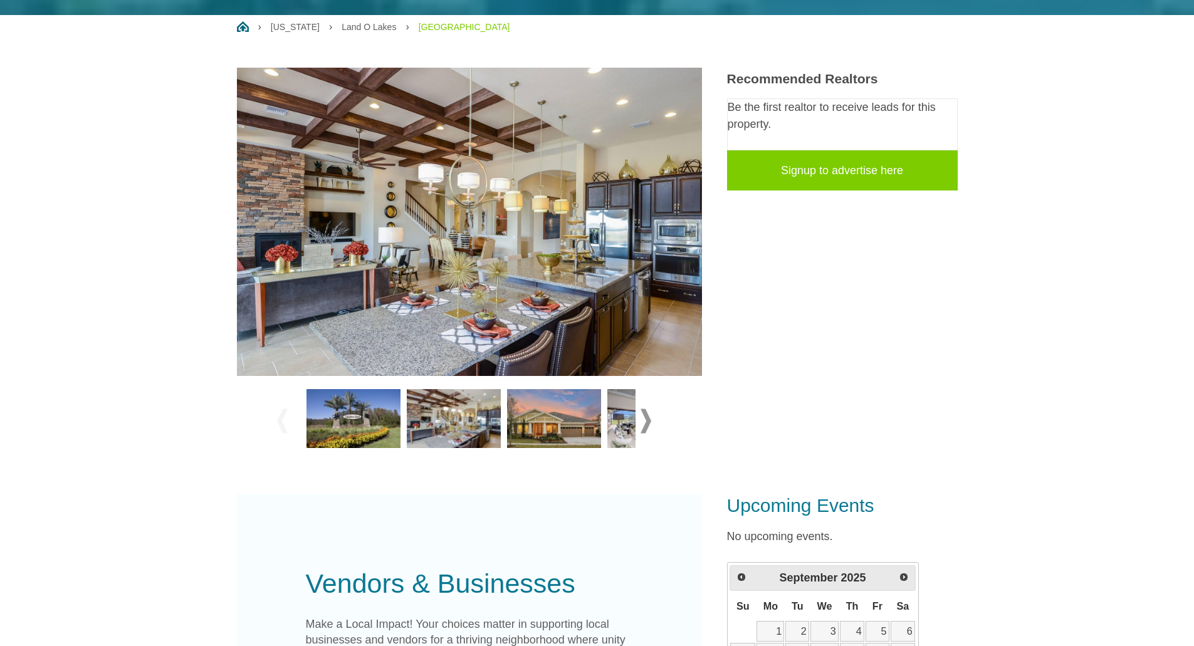
scroll to position [188, 0]
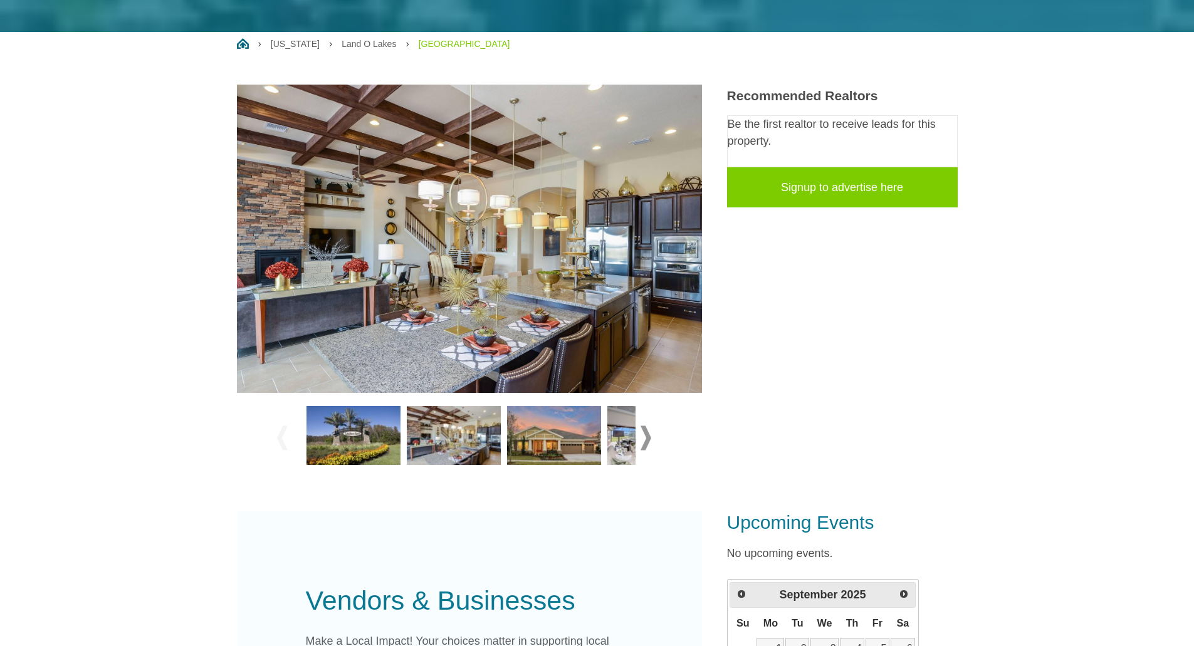
click at [343, 436] on img at bounding box center [353, 435] width 94 height 59
